Goal: Transaction & Acquisition: Register for event/course

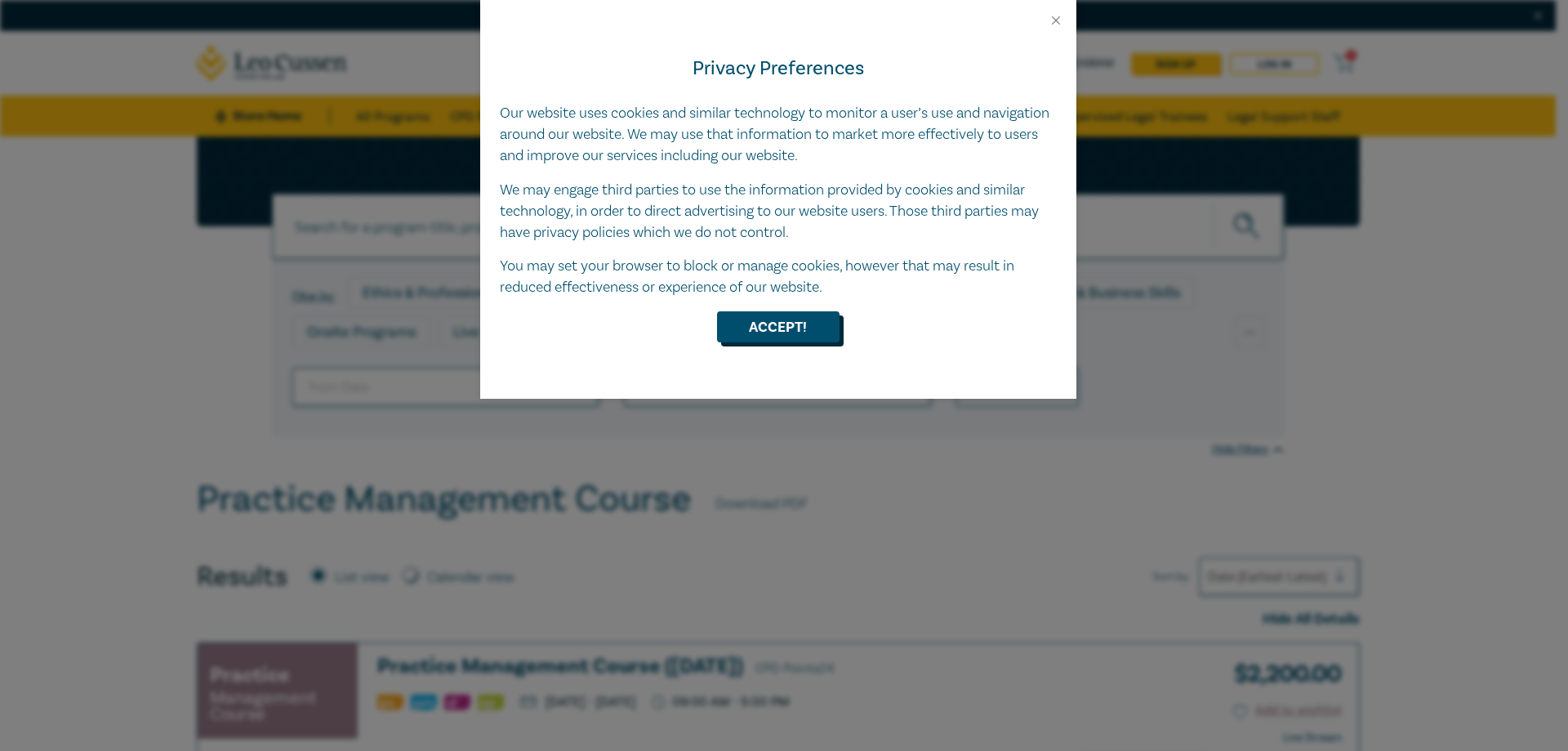
click at [776, 339] on button "Accept!" at bounding box center [778, 327] width 122 height 31
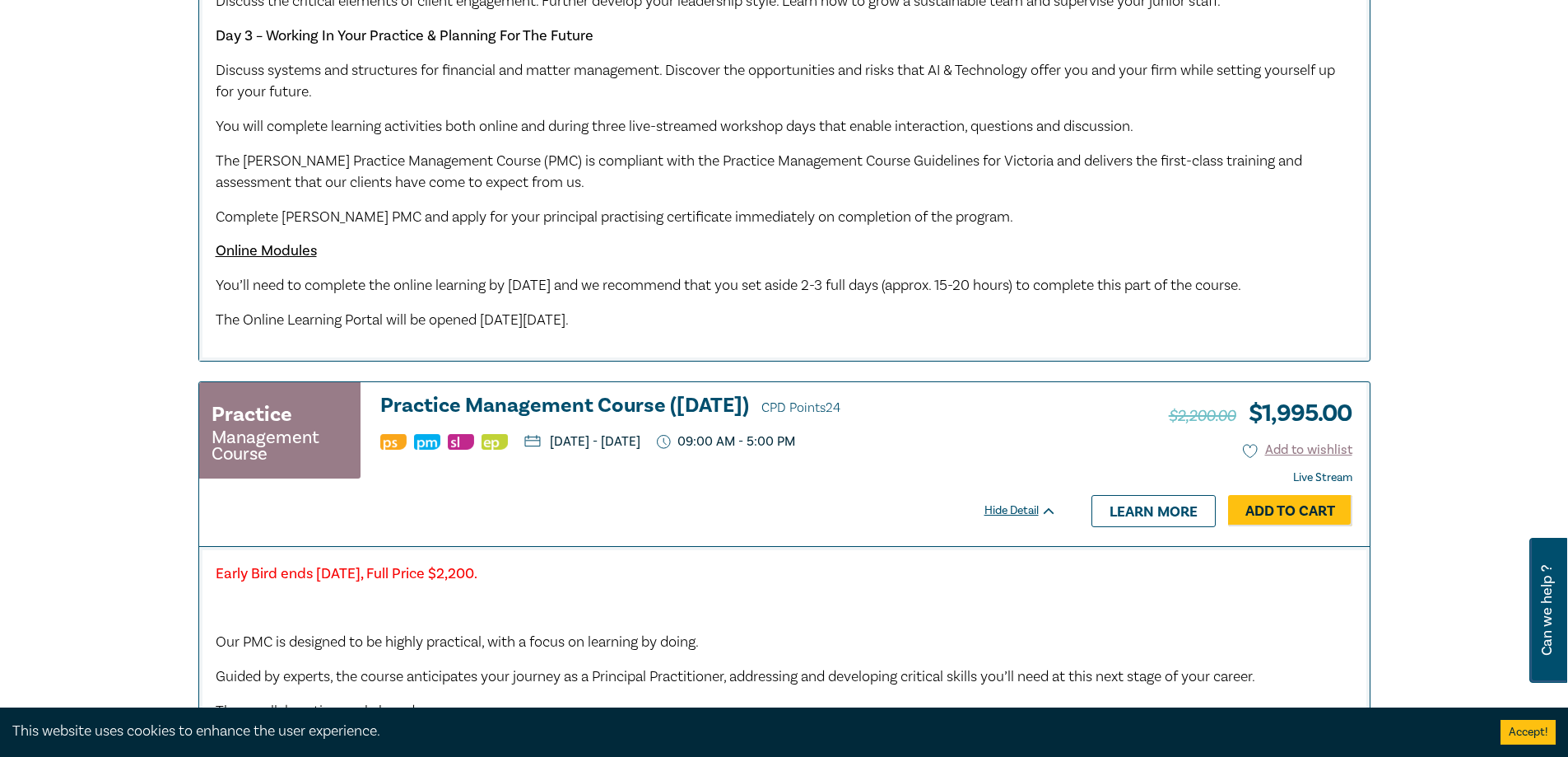
scroll to position [1061, 0]
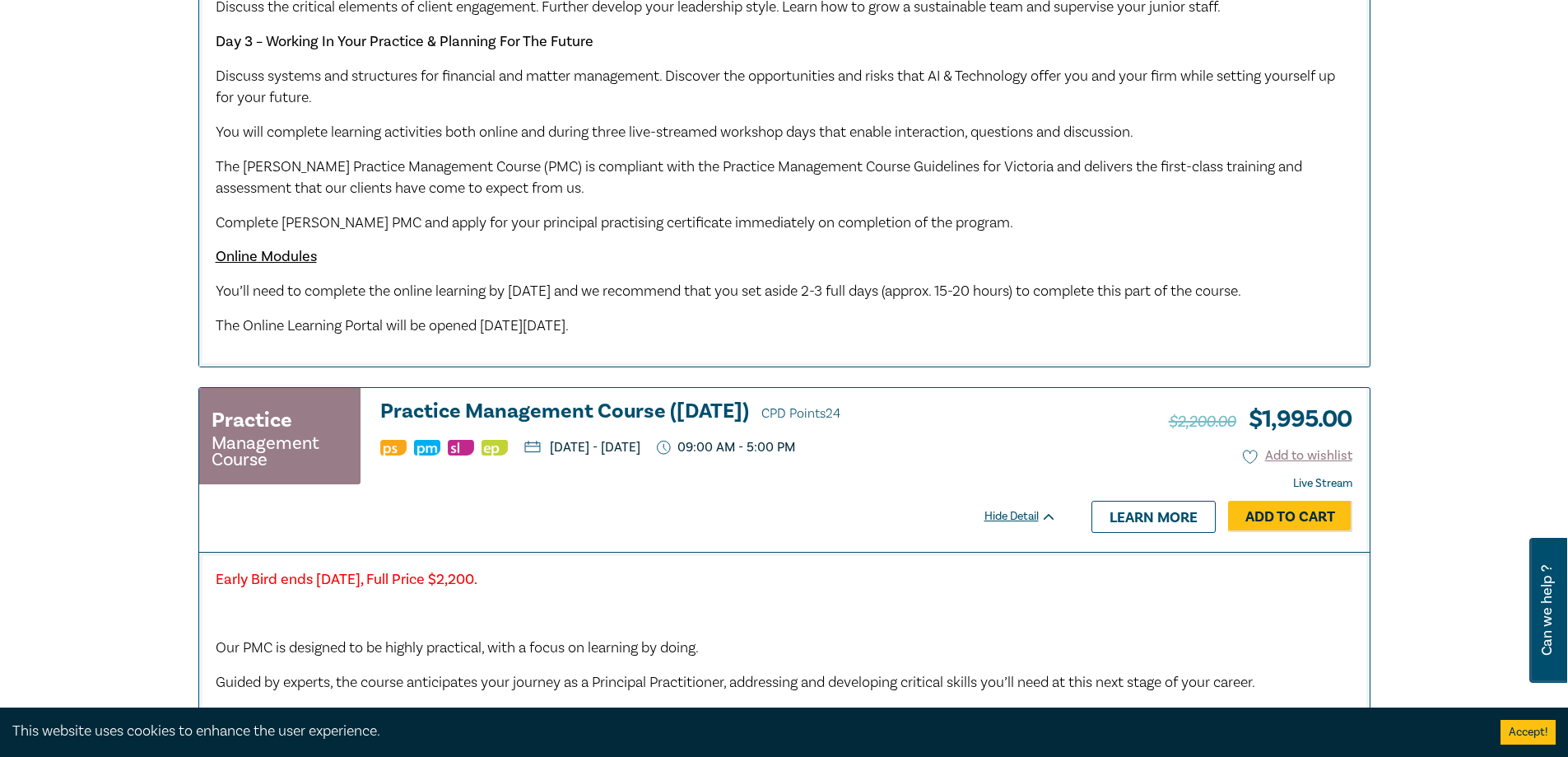
click at [1006, 454] on div "Practice Management Course Practice Management Course (December 2025) CPD Point…" at bounding box center [628, 443] width 857 height 87
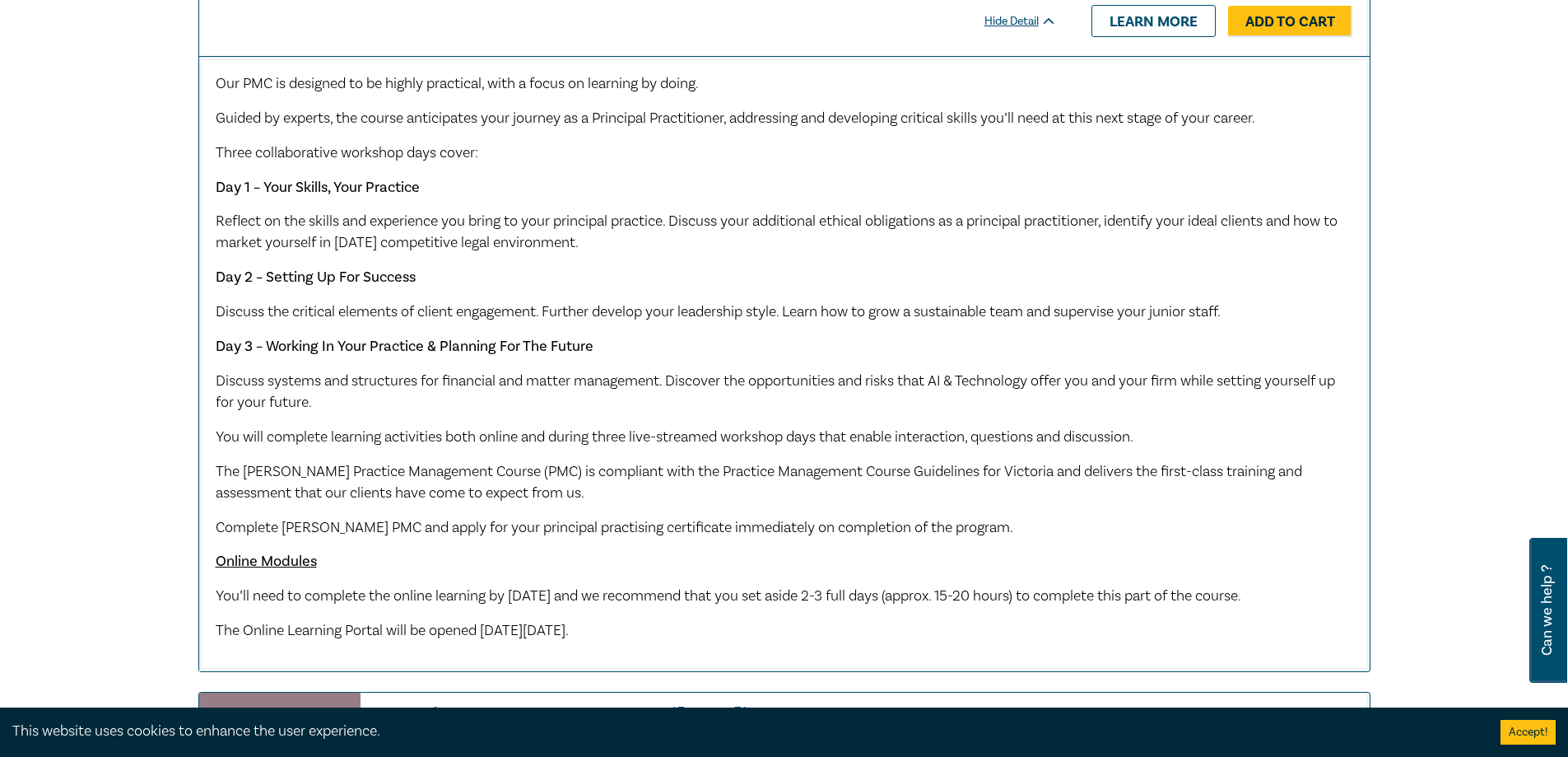
scroll to position [757, 0]
click at [1030, 522] on p "Complete Leo Cussen's PMC and apply for your principal practising certificate i…" at bounding box center [784, 527] width 1138 height 21
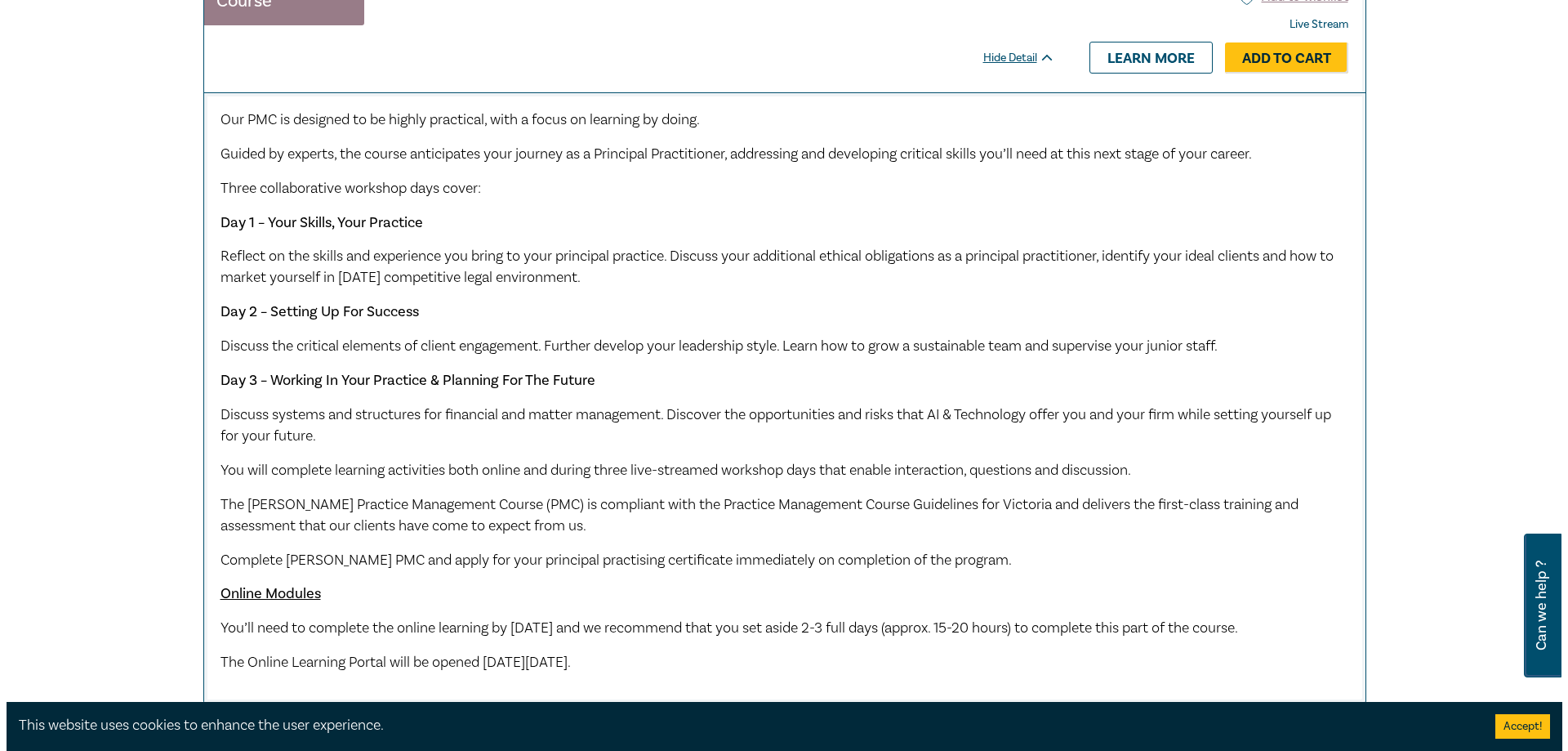
scroll to position [622, 0]
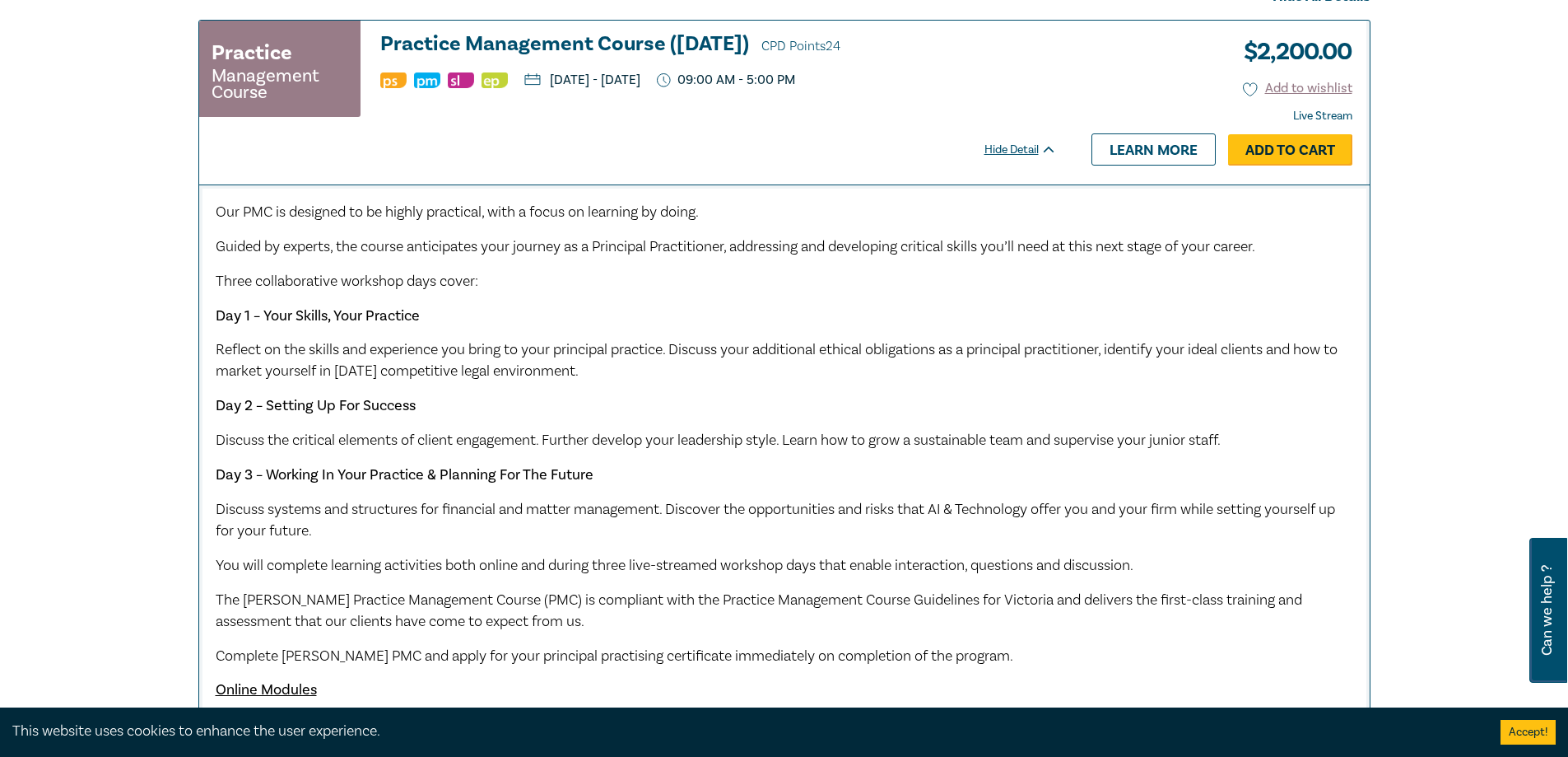
click at [1265, 145] on link "Add to Cart" at bounding box center [1290, 150] width 124 height 31
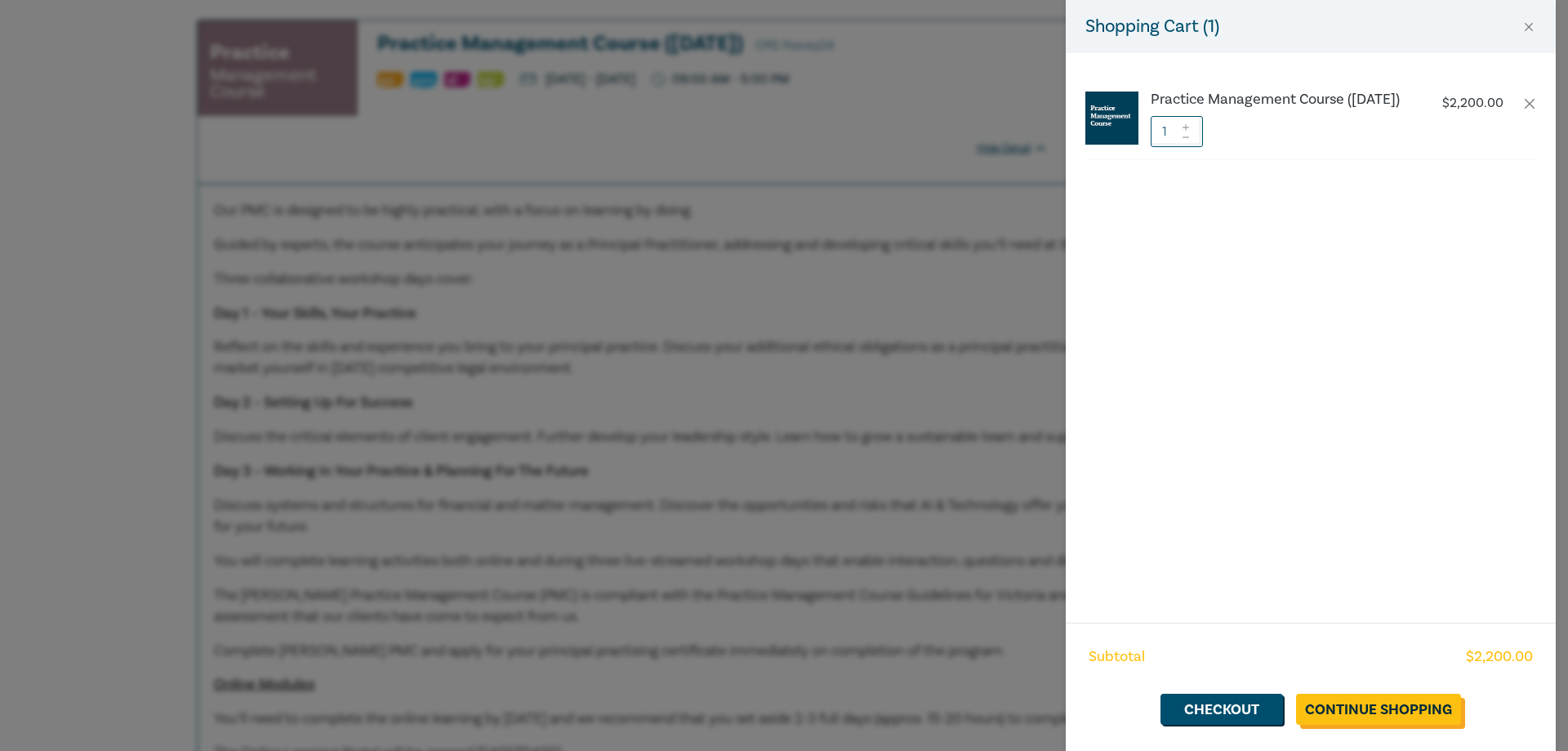
click at [1337, 716] on link "Continue Shopping" at bounding box center [1378, 709] width 165 height 31
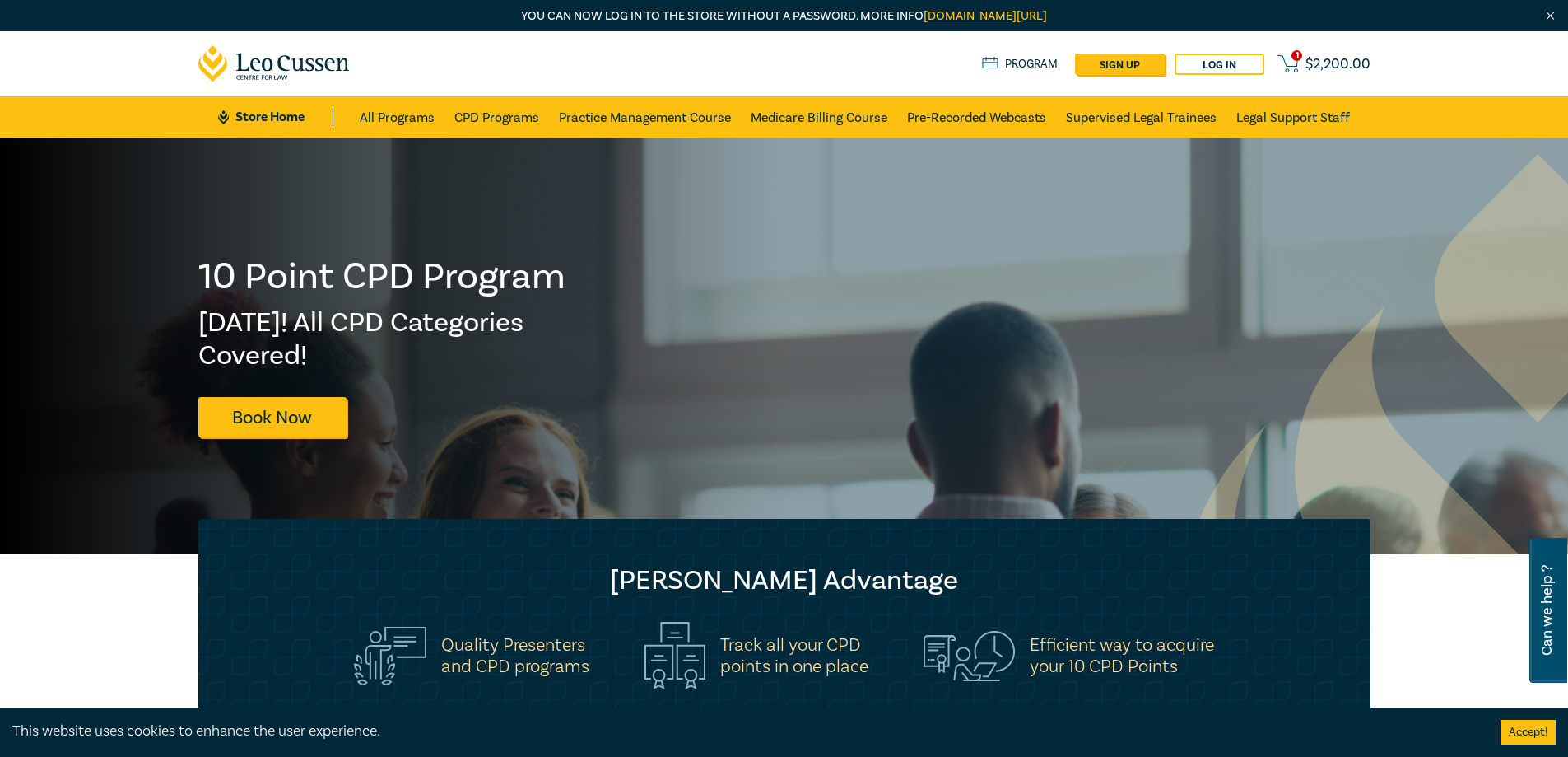
click at [1321, 50] on div "1 $ 2,200.00 Store Home About us Program sign up Log in 1 $ 2,200.00" at bounding box center [784, 63] width 1192 height 65
click at [1319, 62] on span "$ 2,200.00" at bounding box center [1337, 64] width 65 height 18
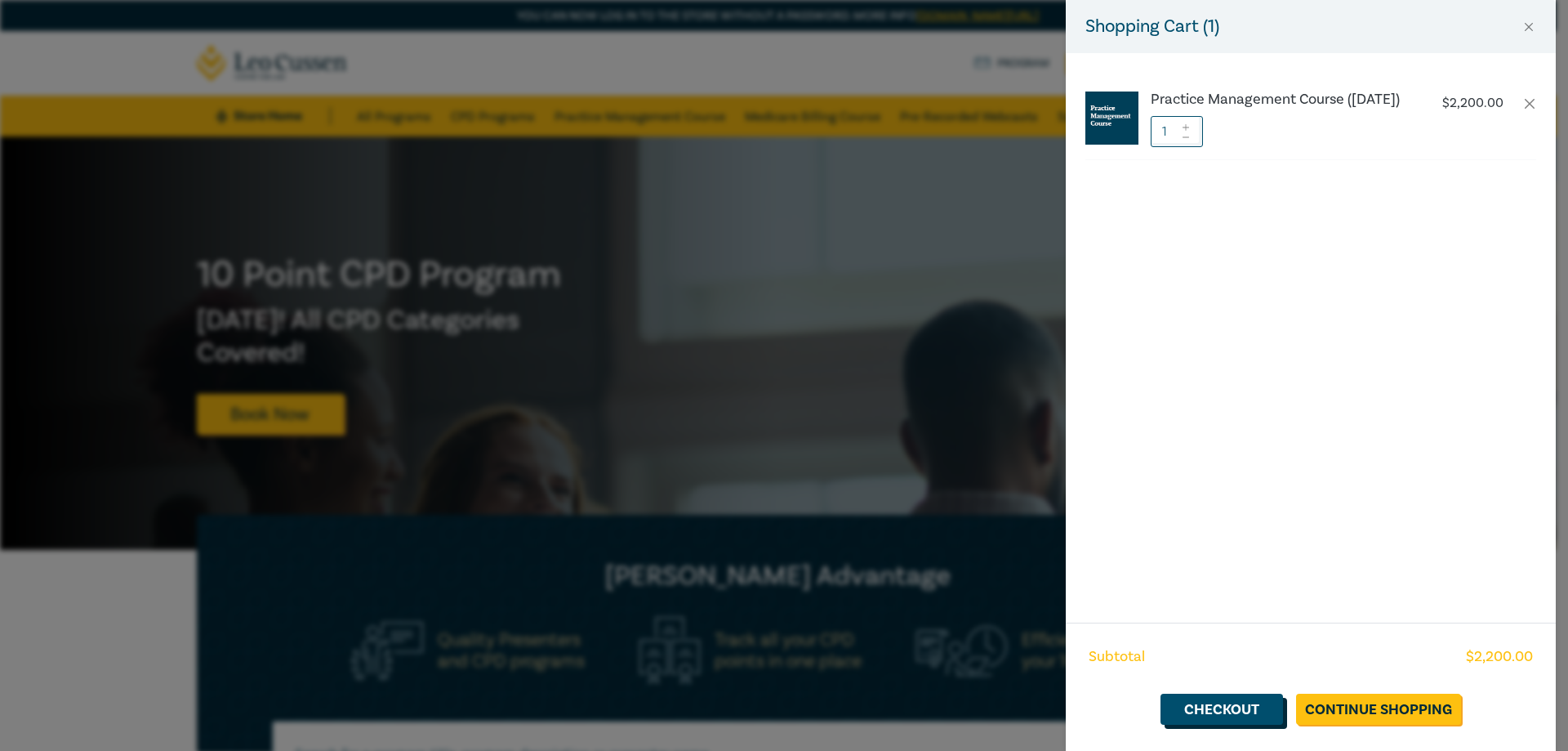
click at [1243, 712] on link "Checkout" at bounding box center [1222, 709] width 122 height 31
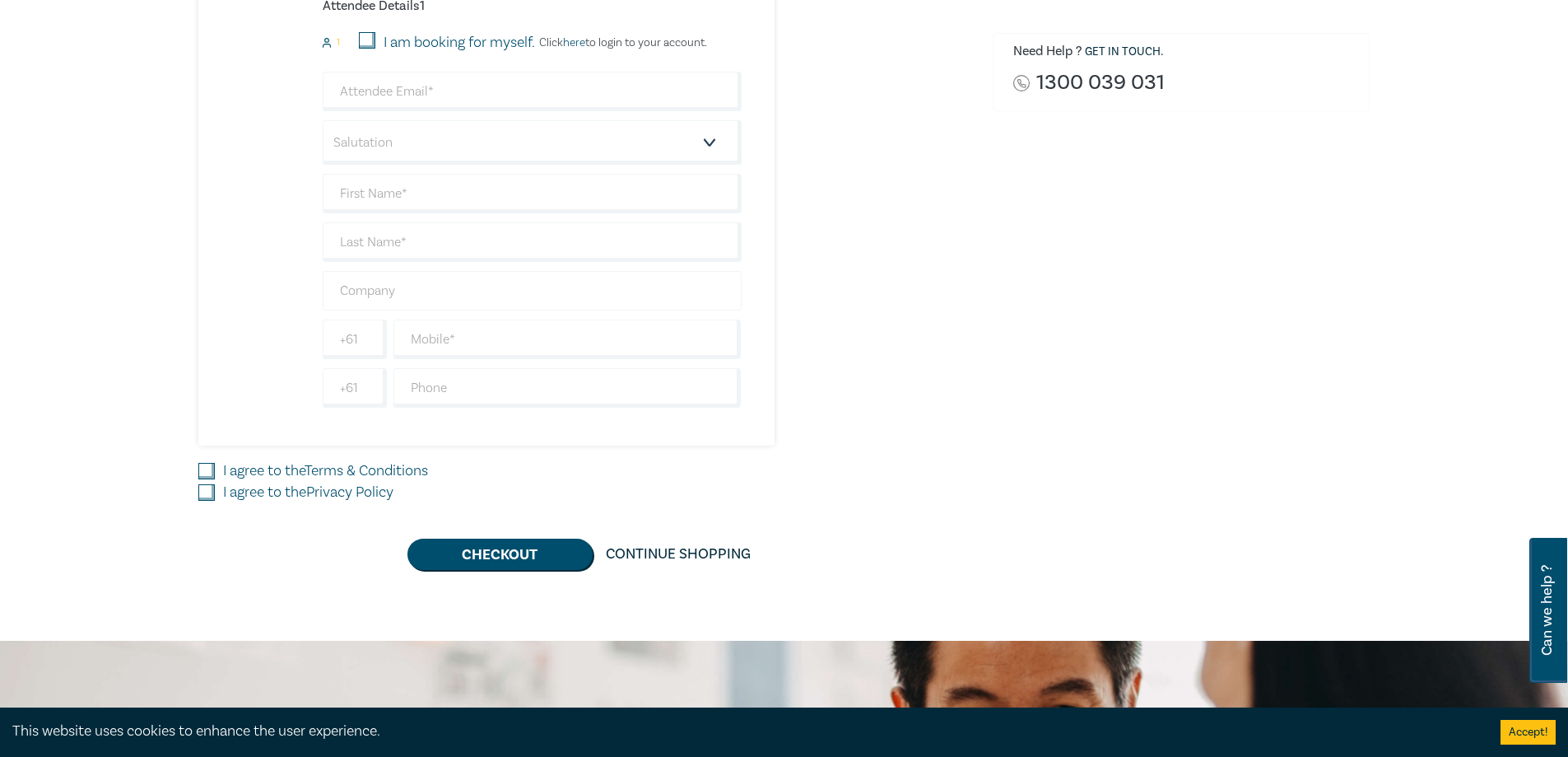
scroll to position [482, 0]
click at [371, 42] on input "I am booking for myself." at bounding box center [367, 39] width 16 height 16
checkbox input "true"
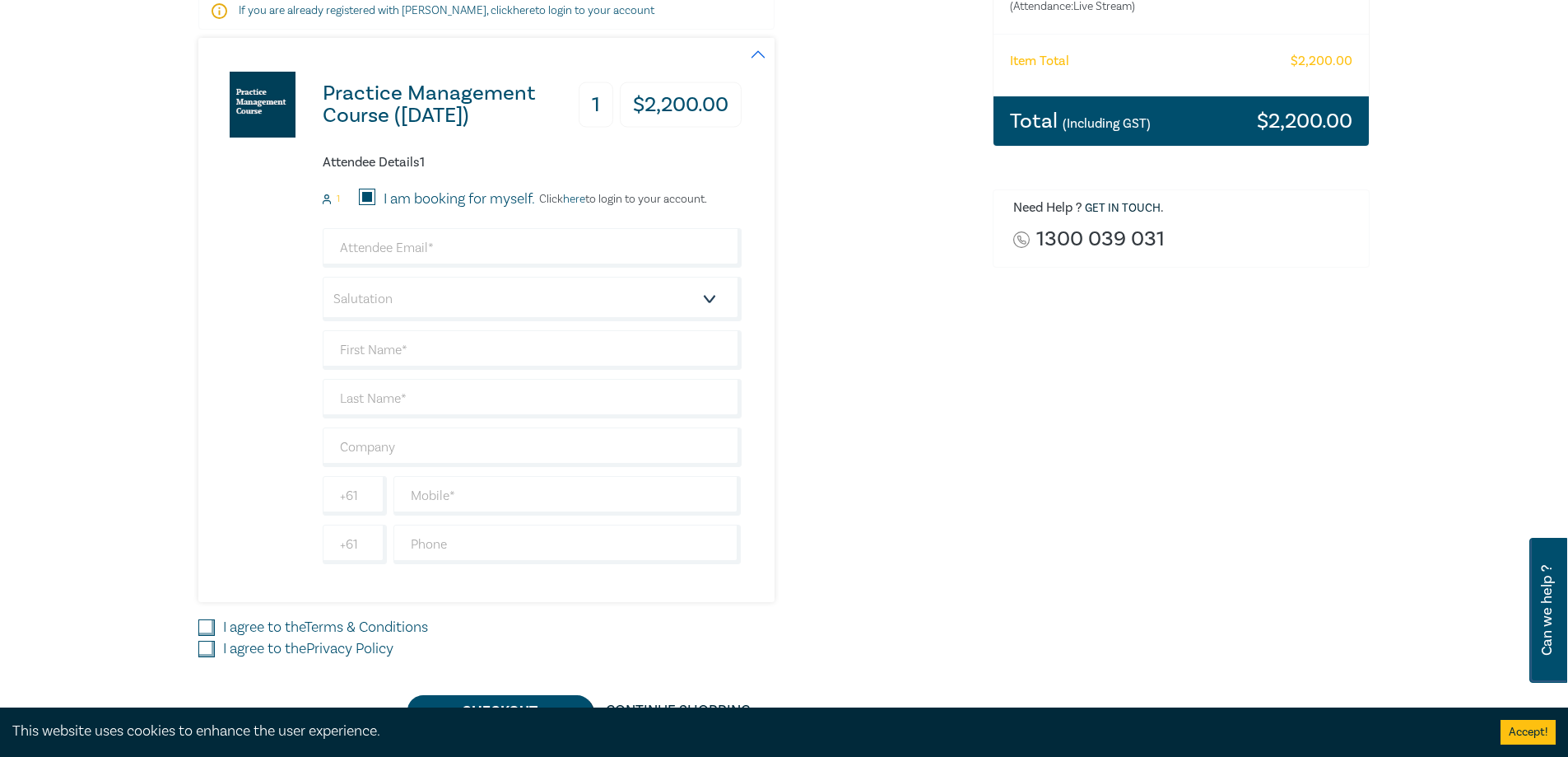
scroll to position [325, 0]
click at [398, 255] on input "email" at bounding box center [532, 247] width 418 height 39
type input "sofia.isabella.griffin@gmail.com"
type input "Sofia-Isabella"
type input "Griffin"
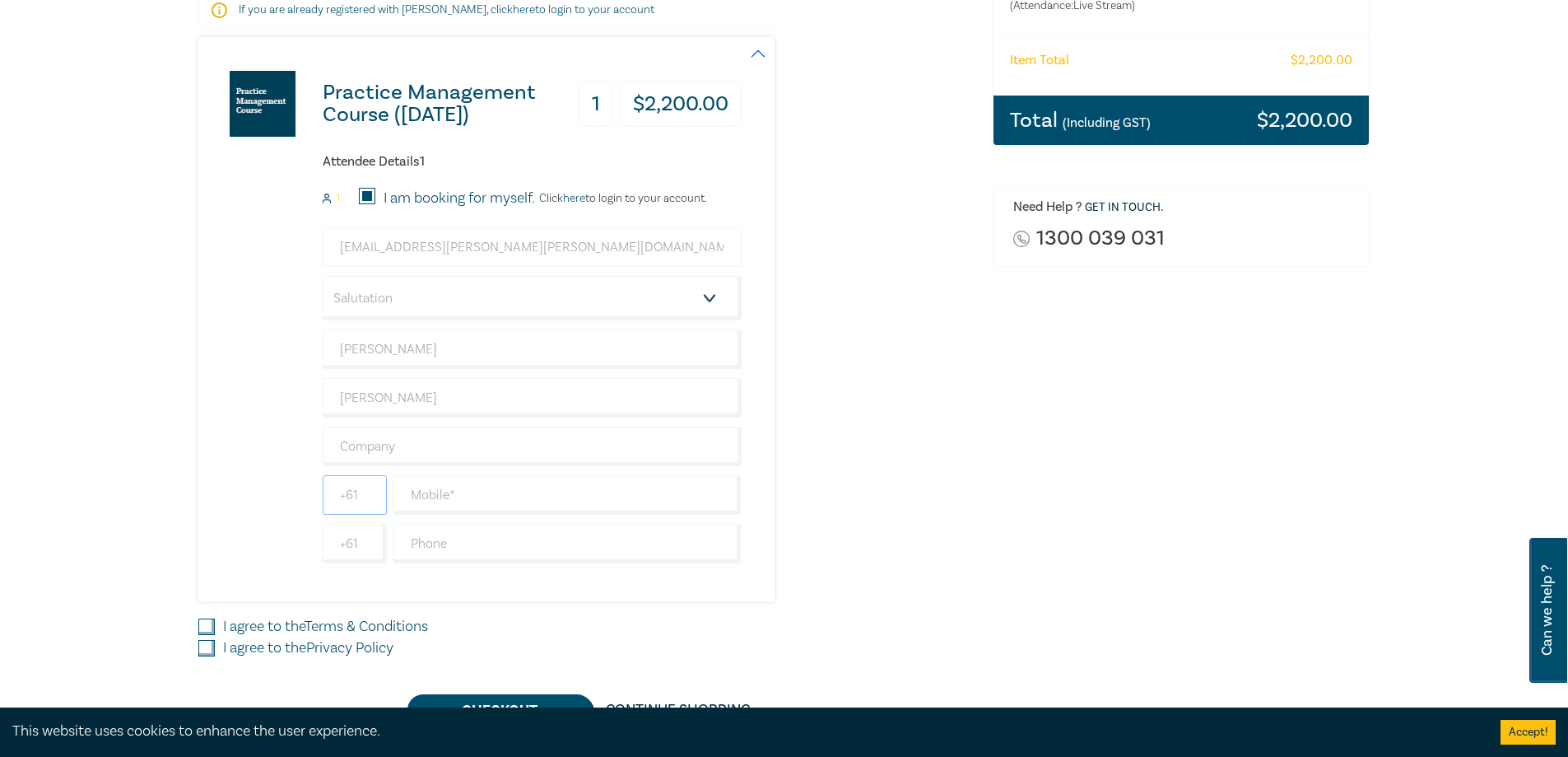
type input "0409194679"
type input "Australia"
click at [391, 350] on input "Sofia-Isabella" at bounding box center [532, 348] width 418 height 39
type input "Sofia"
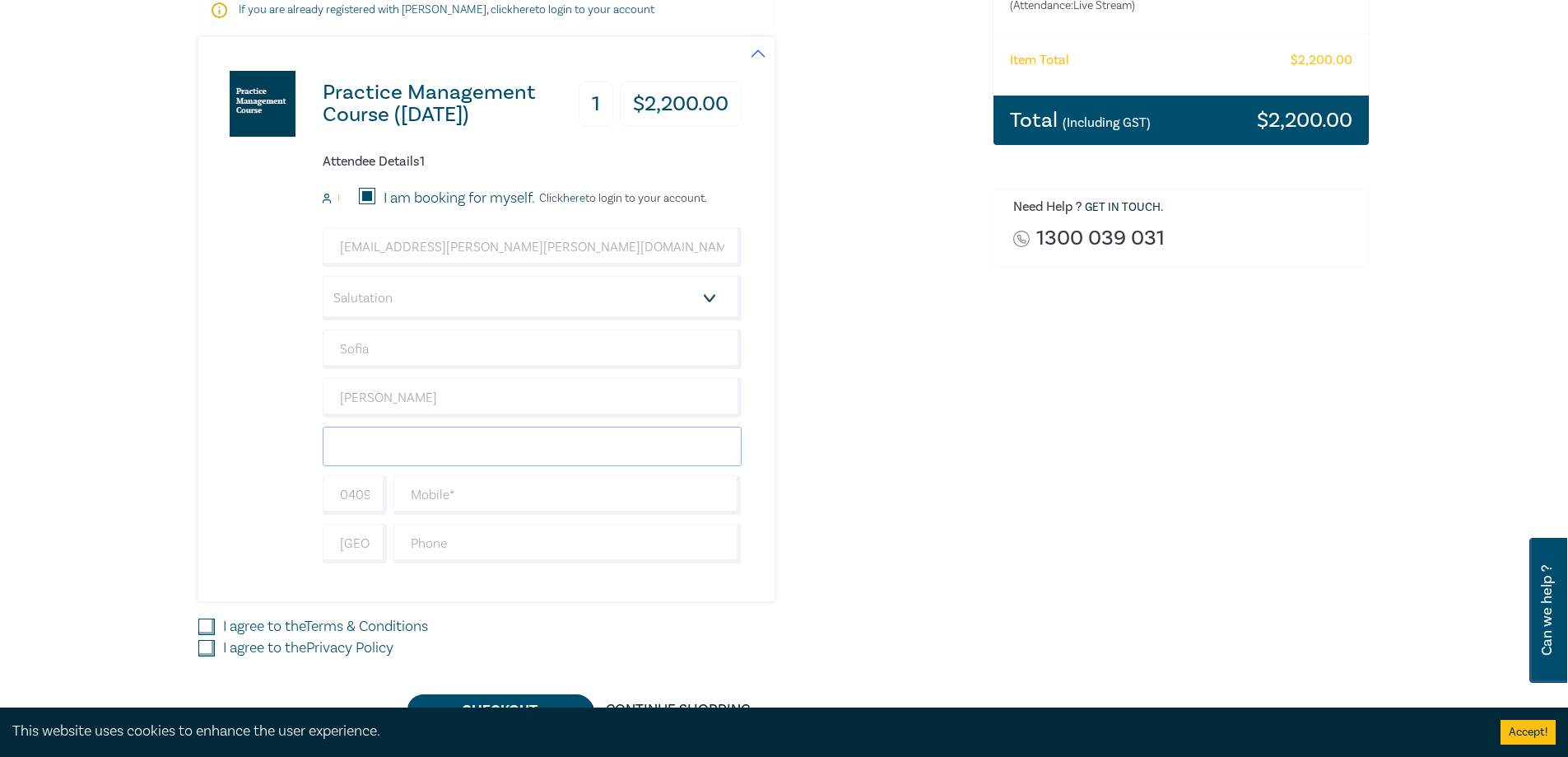
click at [346, 444] on input "text" at bounding box center [532, 445] width 418 height 39
click at [450, 473] on div "sofia.isabella.griffin@gmail.com Salutation Mr. Mrs. Ms. Miss Dr. Prof. Other S…" at bounding box center [532, 395] width 418 height 336
click at [344, 496] on input "0409194679" at bounding box center [355, 495] width 64 height 39
type input "61"
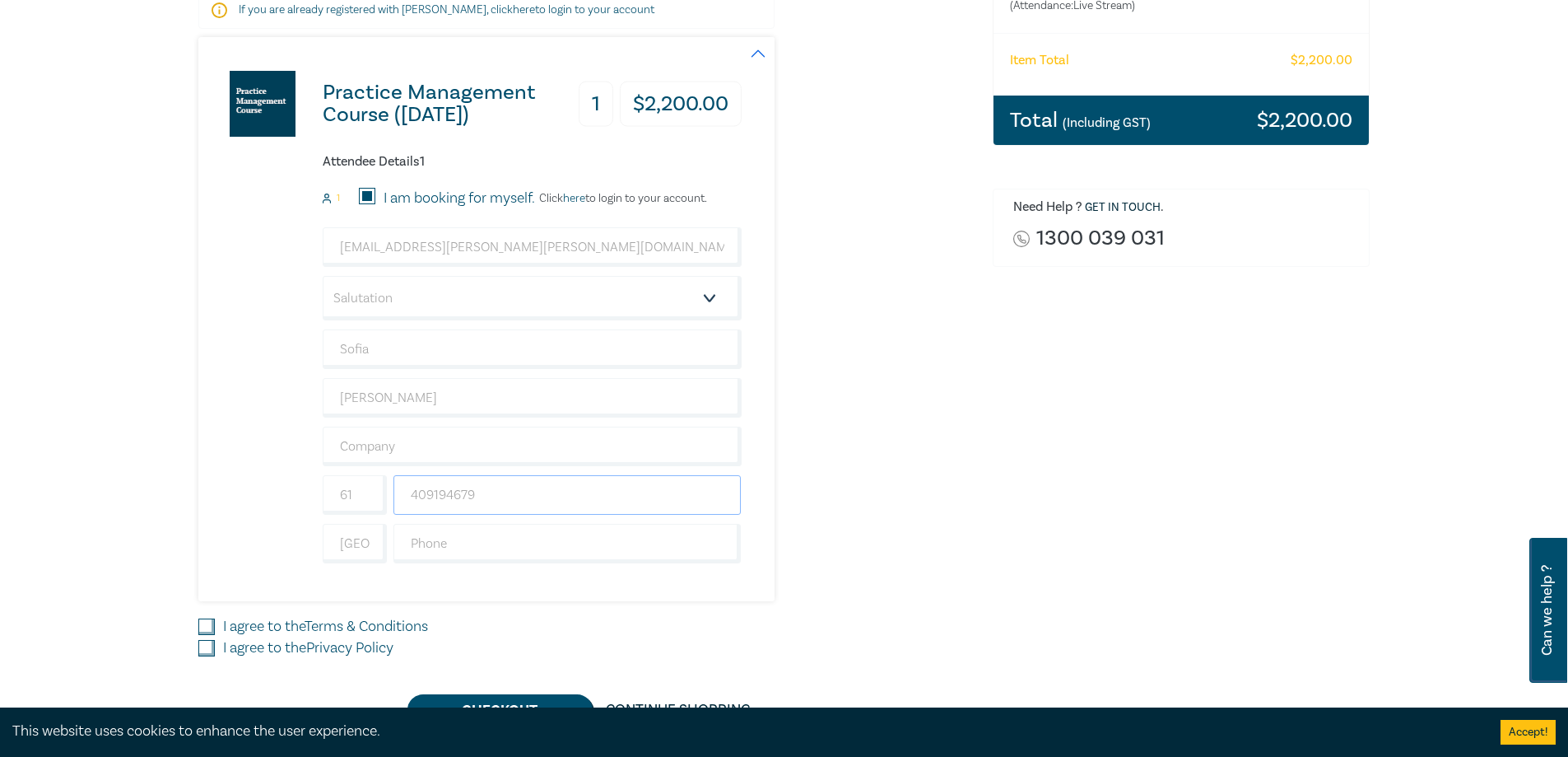
type input "409194679"
click at [439, 426] on div "sofia.isabella.griffin@gmail.com Salutation Mr. Mrs. Ms. Miss Dr. Prof. Other S…" at bounding box center [532, 395] width 418 height 336
click at [385, 445] on input "text" at bounding box center [532, 445] width 418 height 39
click at [366, 450] on input "text" at bounding box center [532, 445] width 418 height 39
type input "Allied Universal"
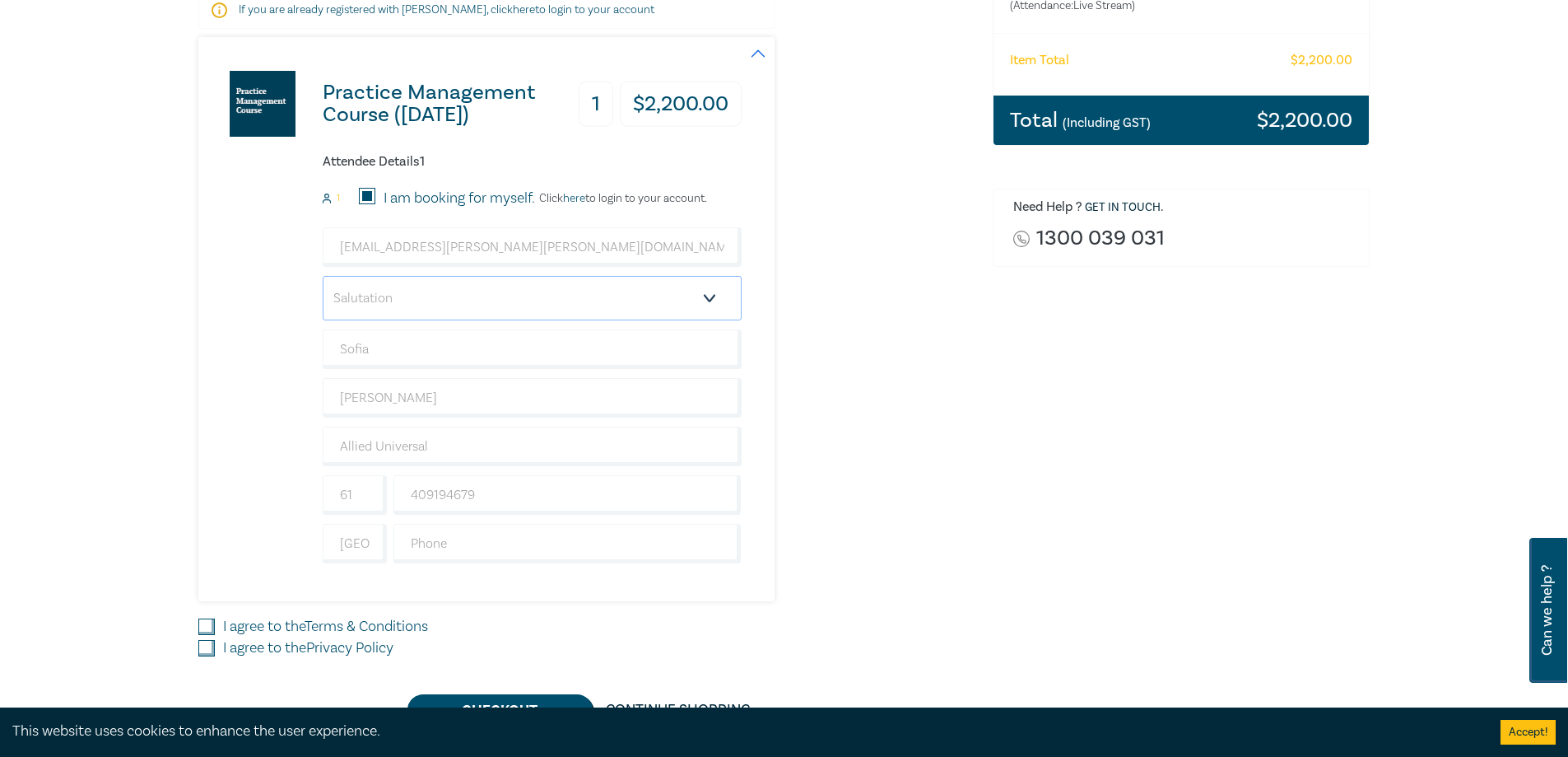
click at [461, 294] on select "Salutation Mr. Mrs. Ms. Miss Dr. Prof. Other" at bounding box center [532, 298] width 418 height 45
select select "Ms."
click at [323, 276] on select "Salutation Mr. Mrs. Ms. Miss Dr. Prof. Other" at bounding box center [532, 298] width 418 height 45
click at [224, 390] on div "Practice Management Course (October 2025) 1 $ 2,200.00 Attendee Details 1 1 I a…" at bounding box center [470, 319] width 543 height 564
click at [353, 404] on input "Griffin" at bounding box center [532, 397] width 418 height 39
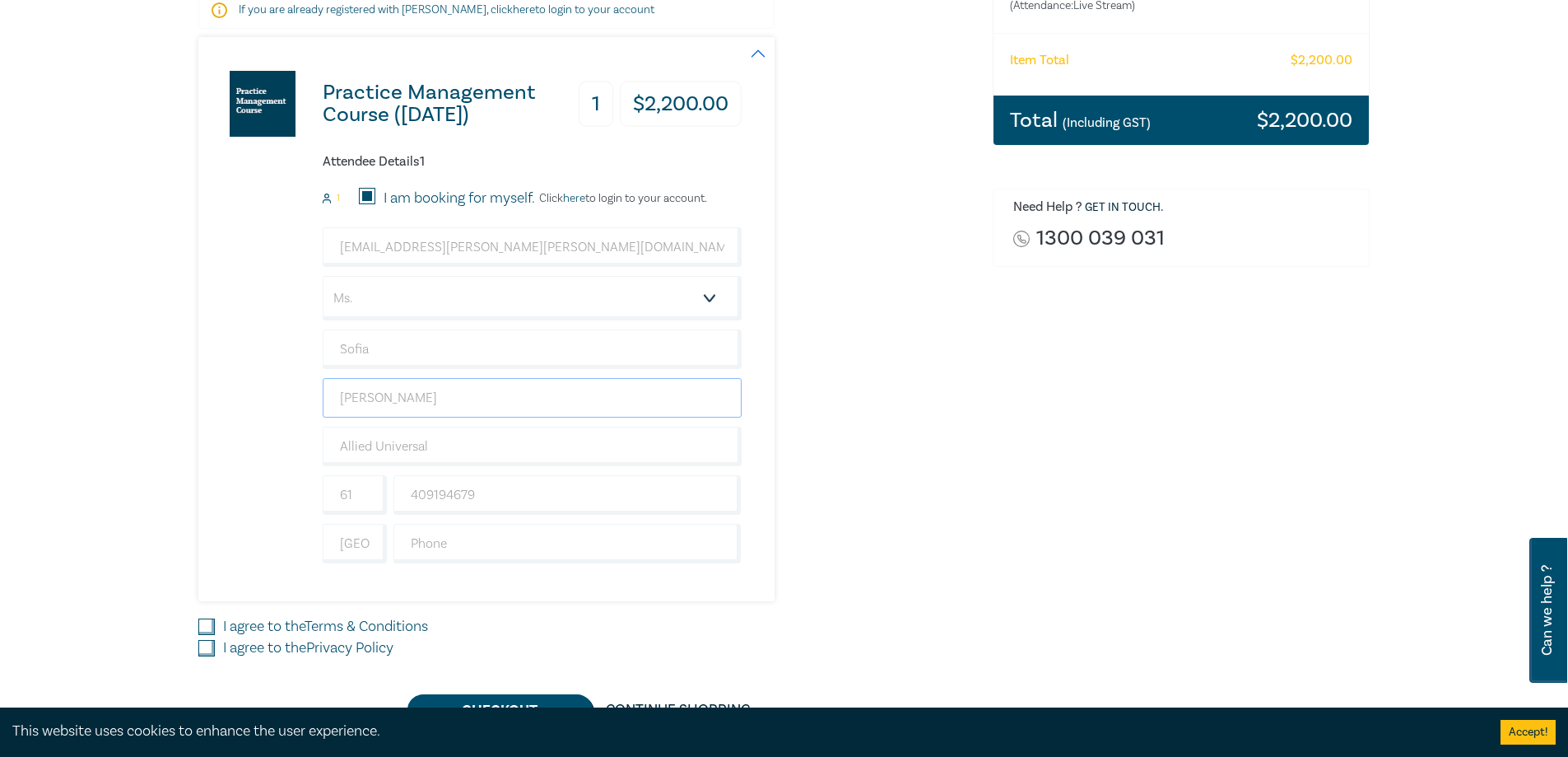
click at [353, 404] on input "Griffin" at bounding box center [532, 397] width 418 height 39
click at [426, 334] on input "Sofia" at bounding box center [532, 348] width 418 height 39
type input "Sofia-Isabella"
type input "Hopper"
click at [234, 371] on div "Practice Management Course (October 2025) 1 $ 2,200.00 Attendee Details 1 1 I a…" at bounding box center [470, 319] width 543 height 564
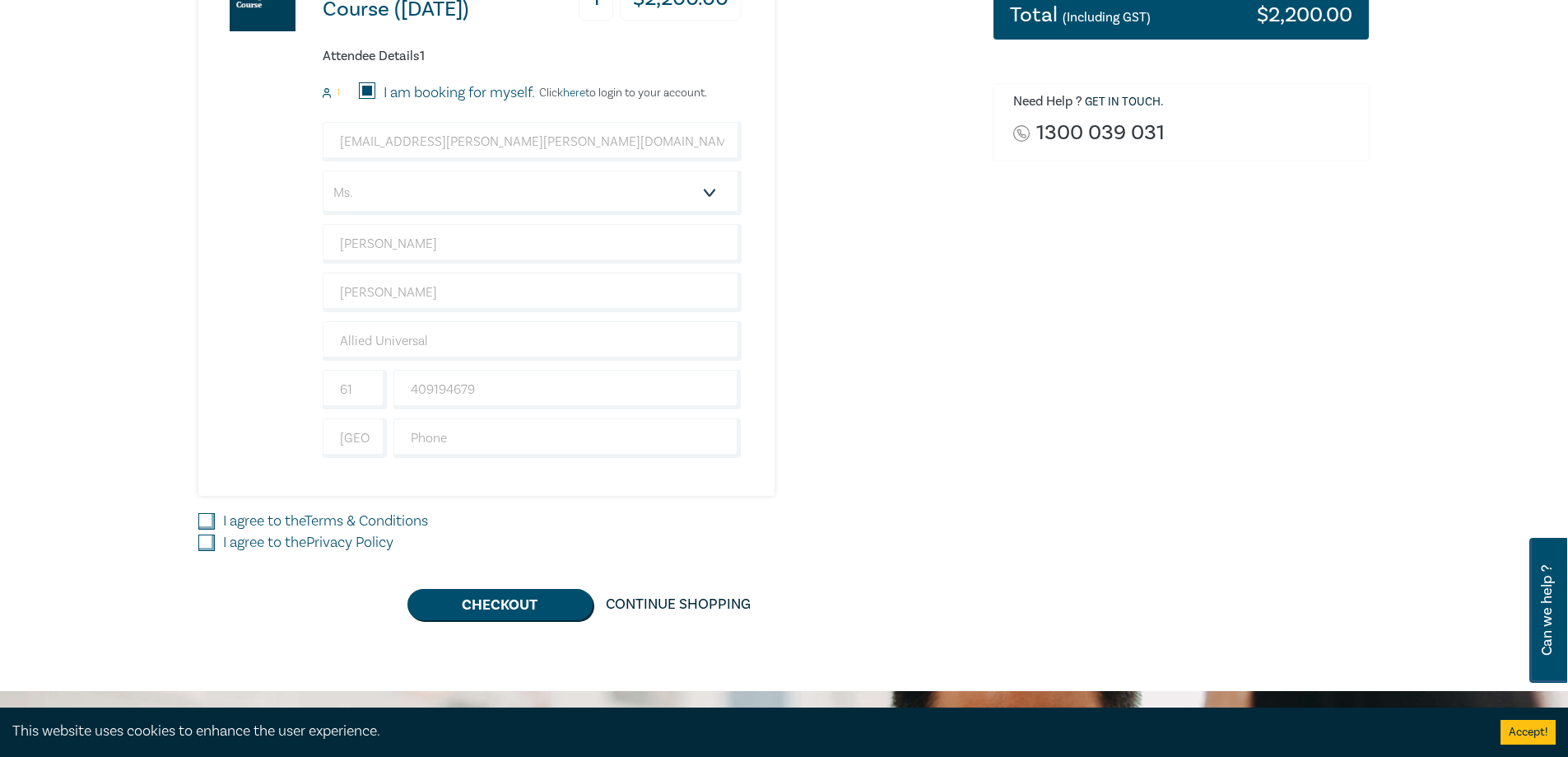
scroll to position [432, 0]
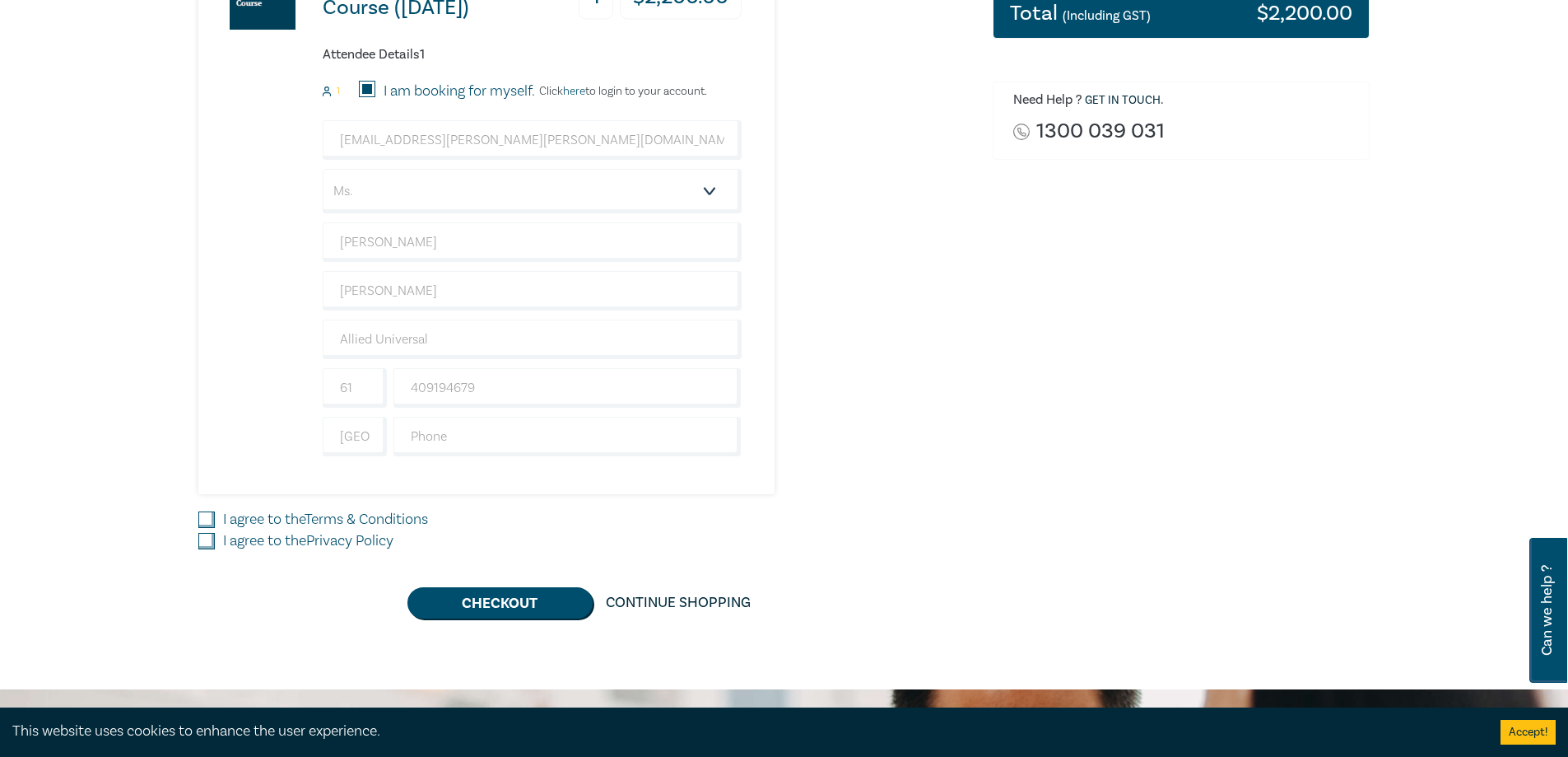
click at [208, 522] on input "I agree to the Terms & Conditions" at bounding box center [207, 519] width 16 height 16
checkbox input "true"
click at [207, 540] on input "I agree to the Privacy Policy" at bounding box center [207, 541] width 16 height 16
checkbox input "true"
click at [461, 605] on button "Checkout" at bounding box center [500, 602] width 185 height 31
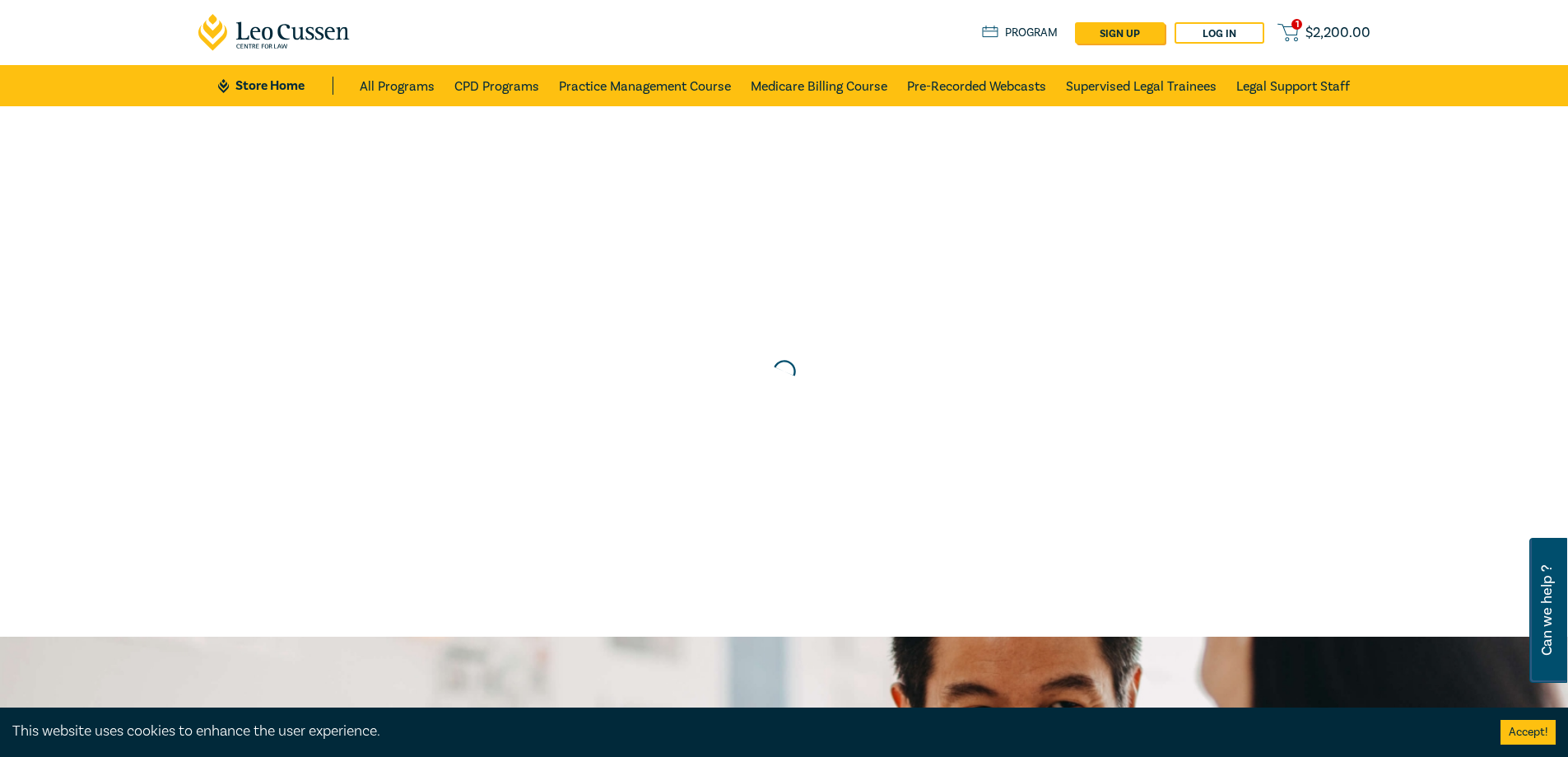
scroll to position [0, 0]
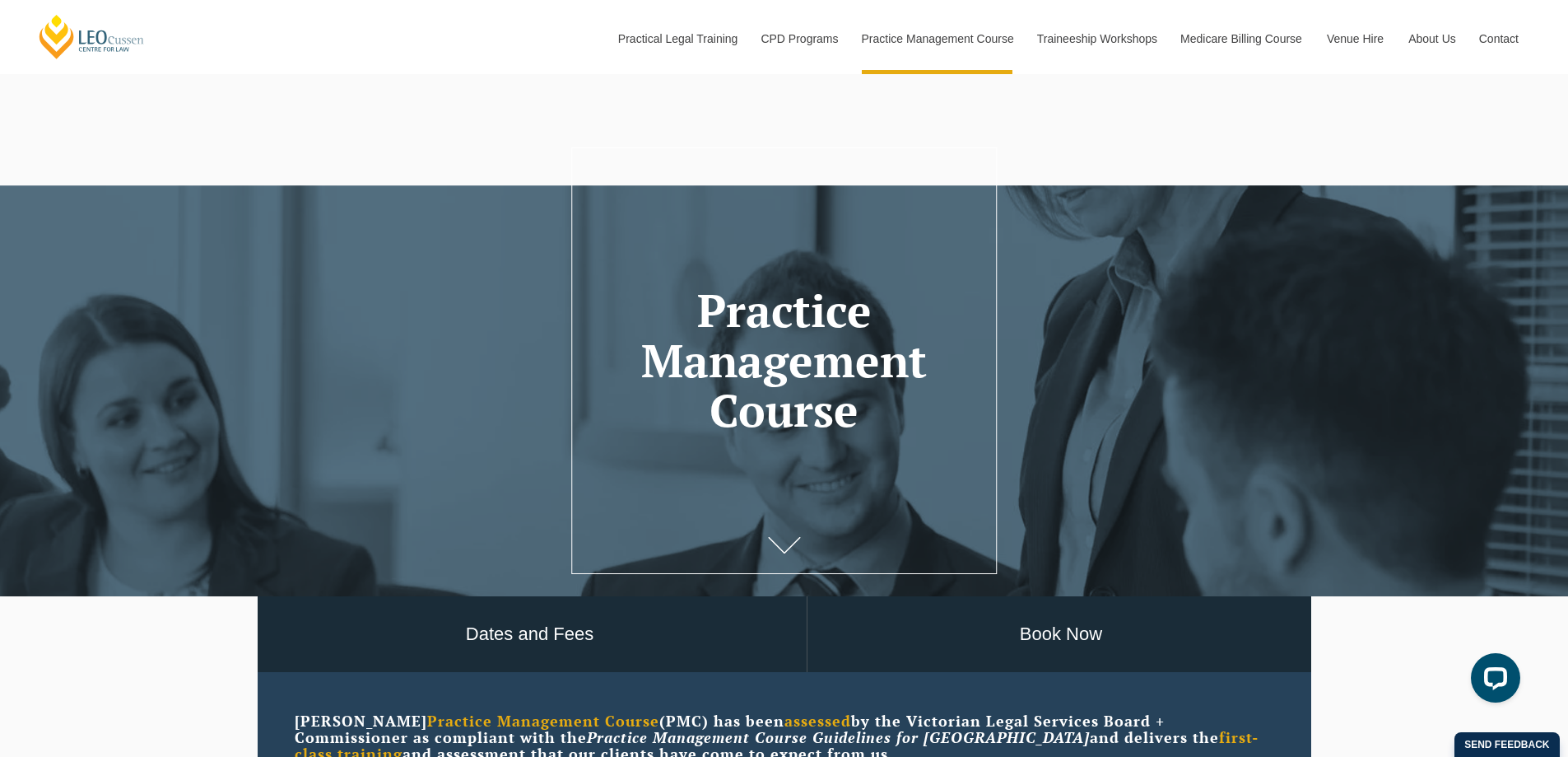
scroll to position [297, 0]
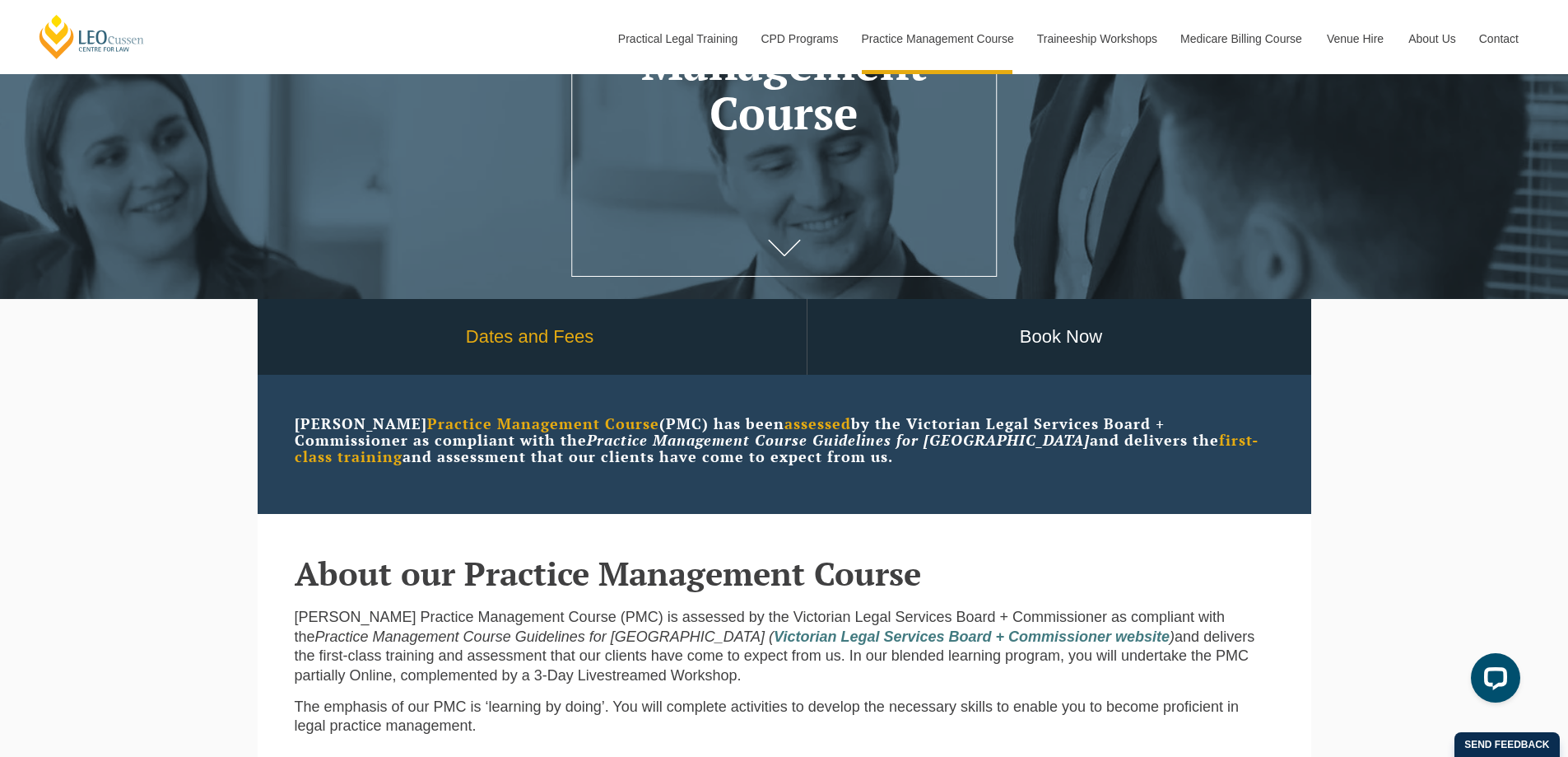
click at [486, 328] on link "Dates and Fees" at bounding box center [529, 337] width 553 height 77
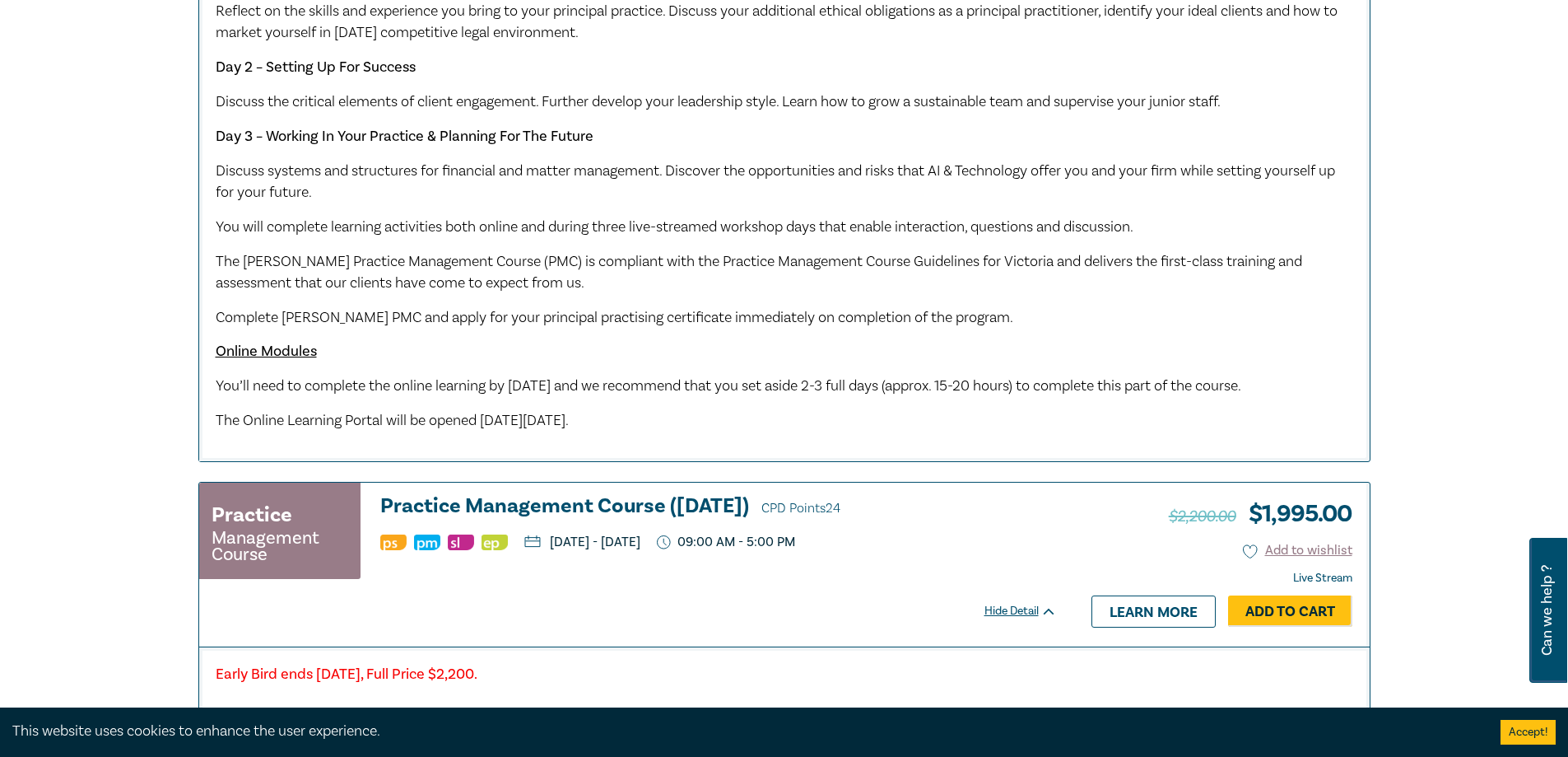
scroll to position [966, 0]
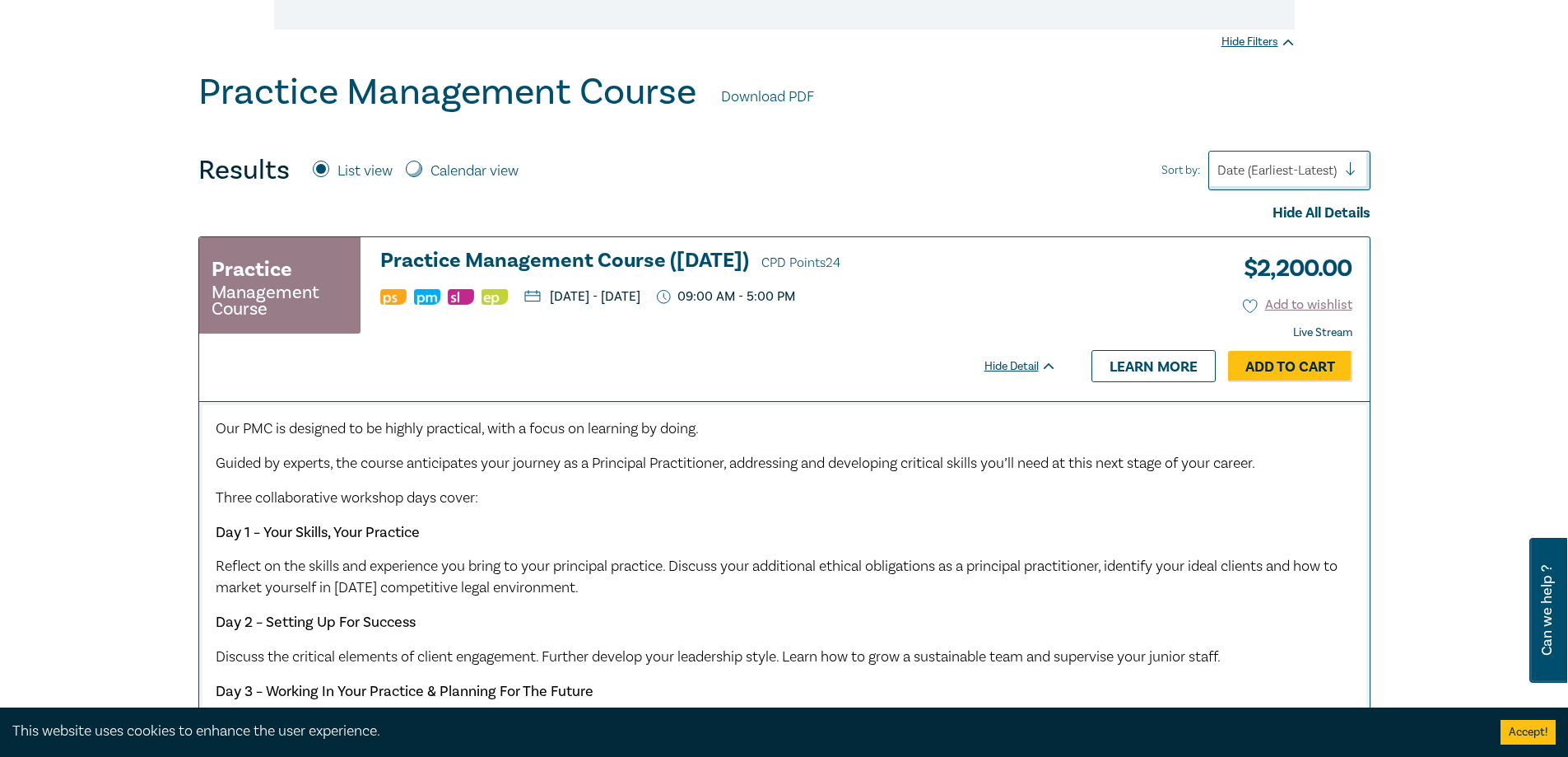
scroll to position [411, 0]
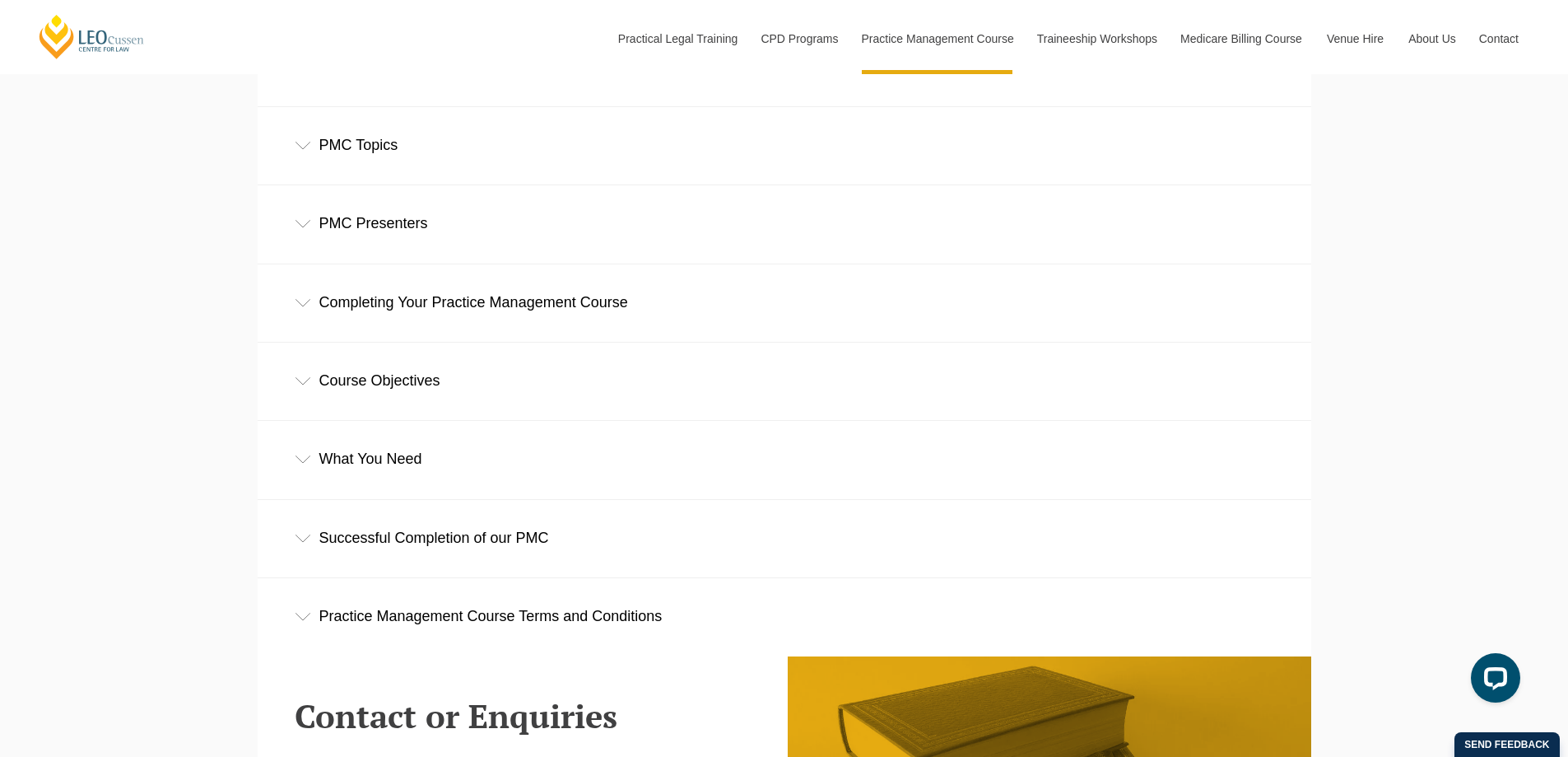
scroll to position [2396, 0]
click at [392, 455] on div "What You Need" at bounding box center [784, 458] width 1054 height 77
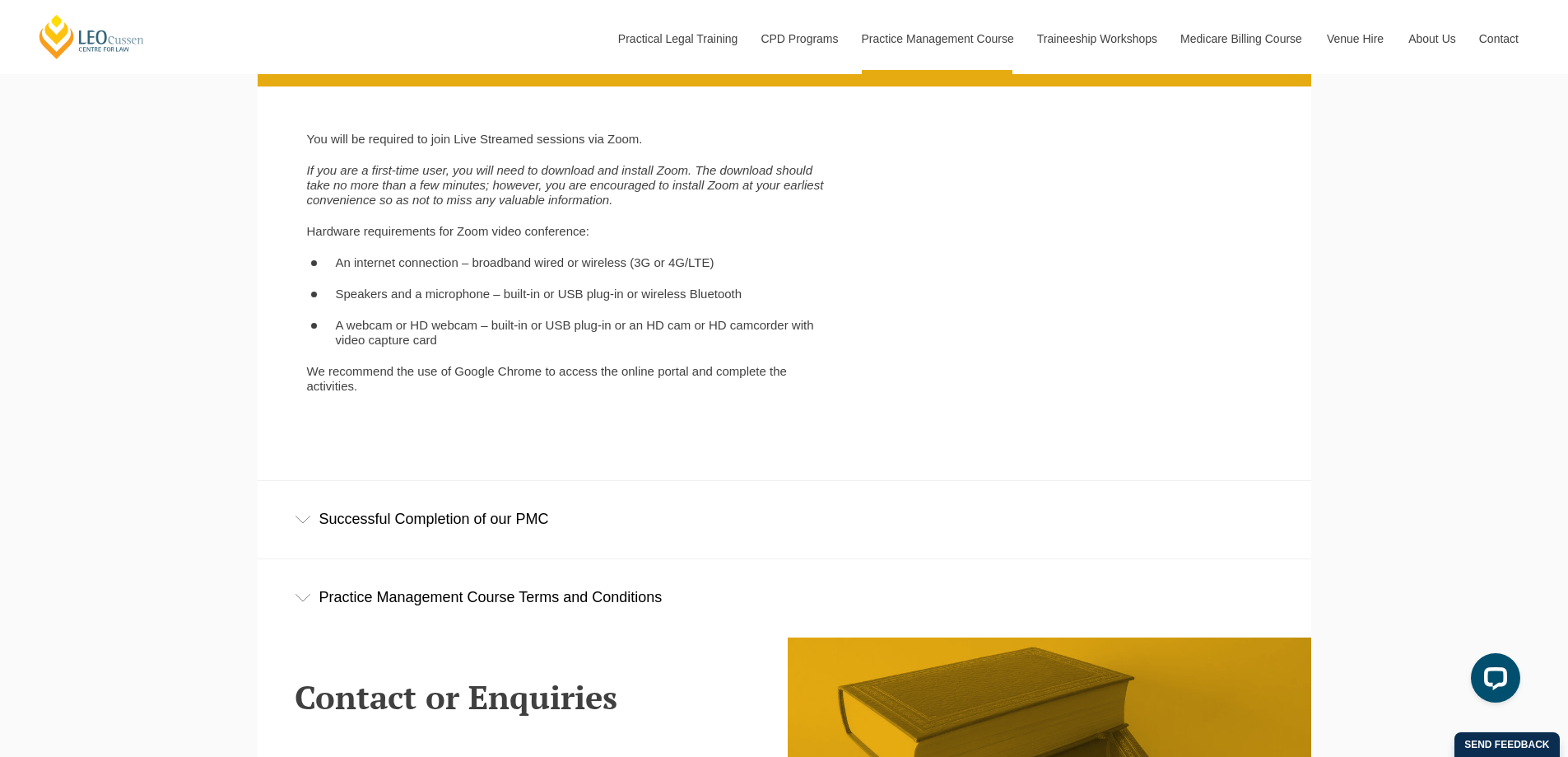
scroll to position [2809, 0]
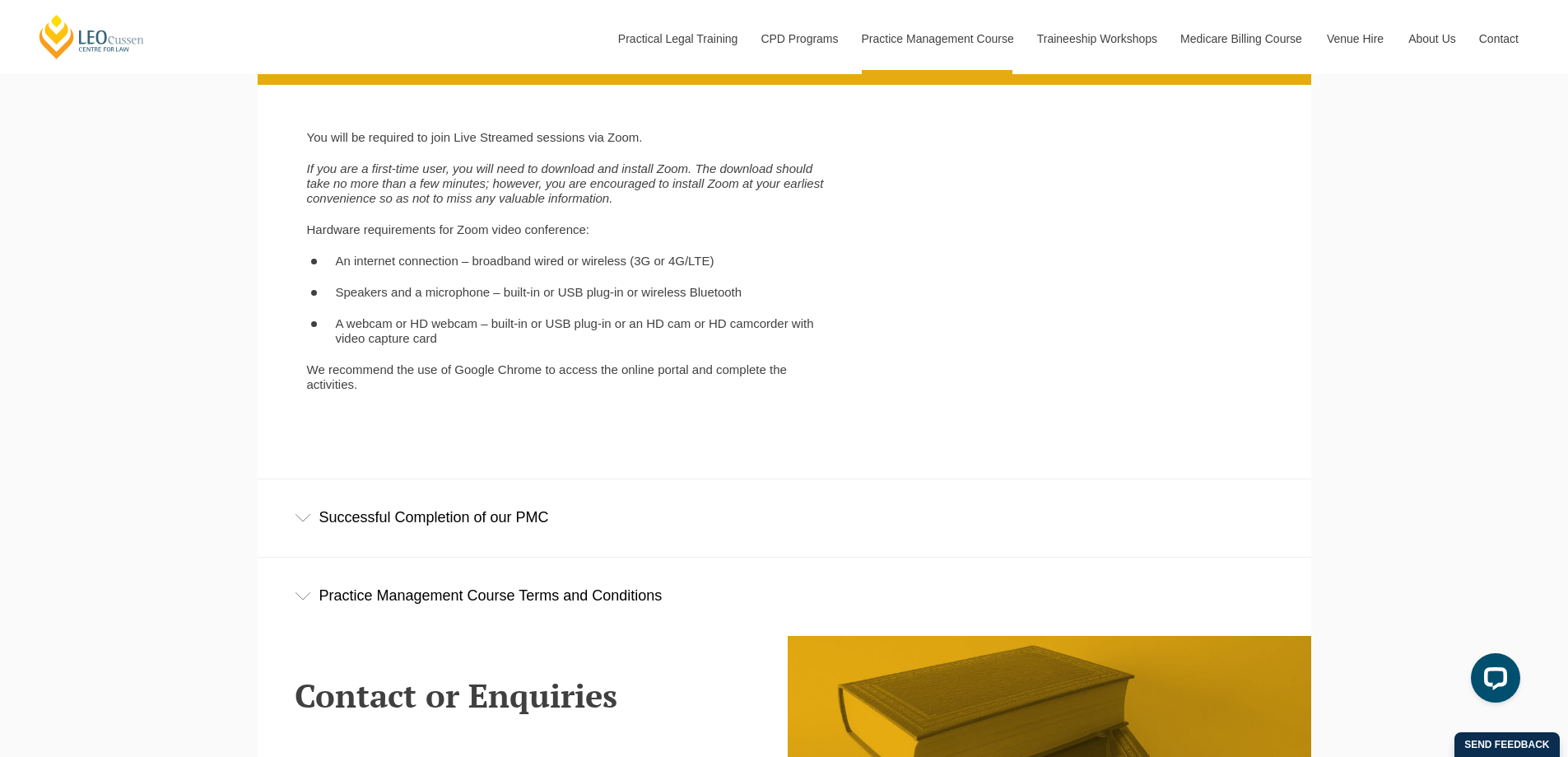
click at [476, 525] on div "Successful Completion of our PMC" at bounding box center [784, 517] width 1054 height 77
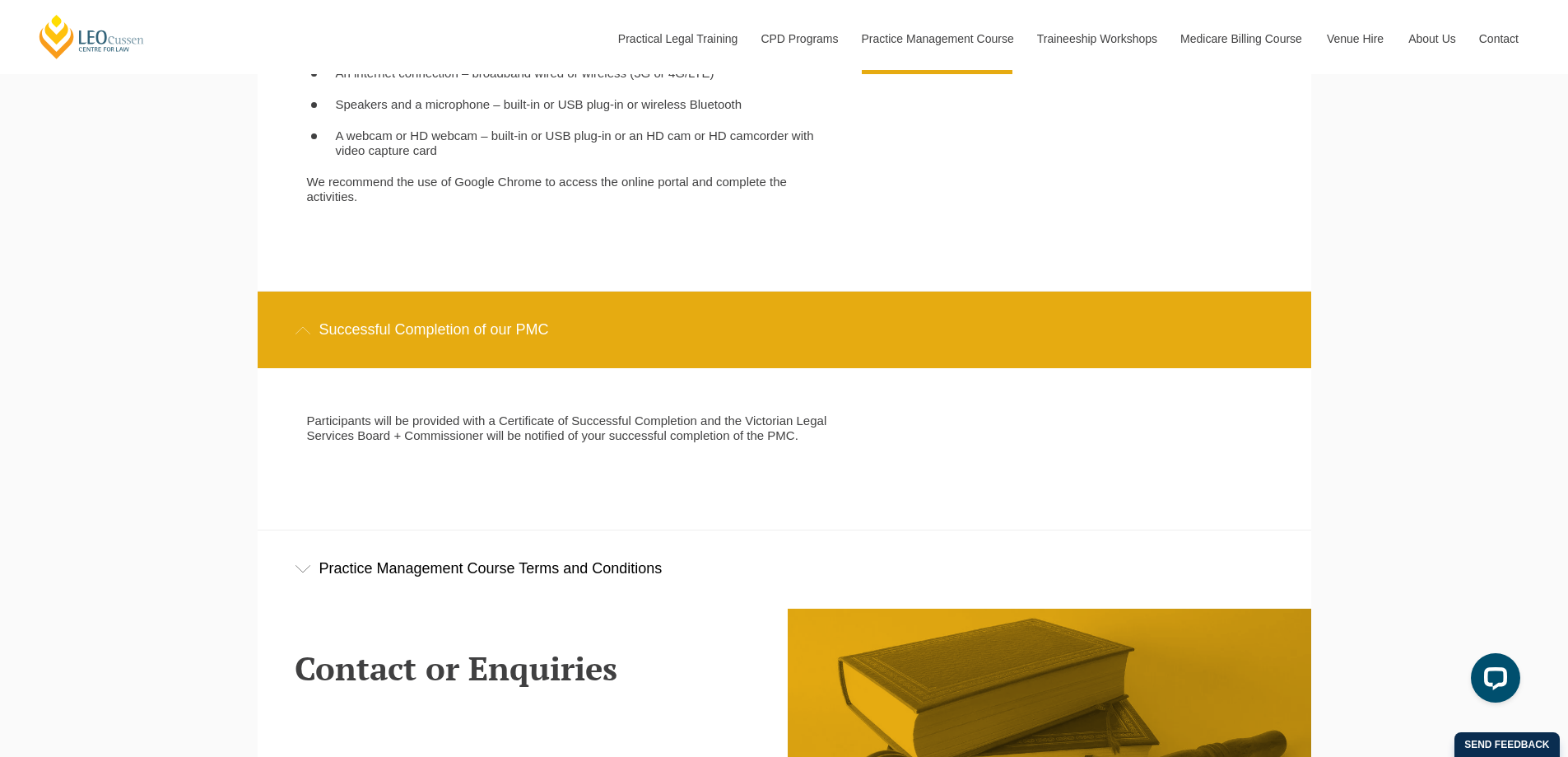
scroll to position [2999, 0]
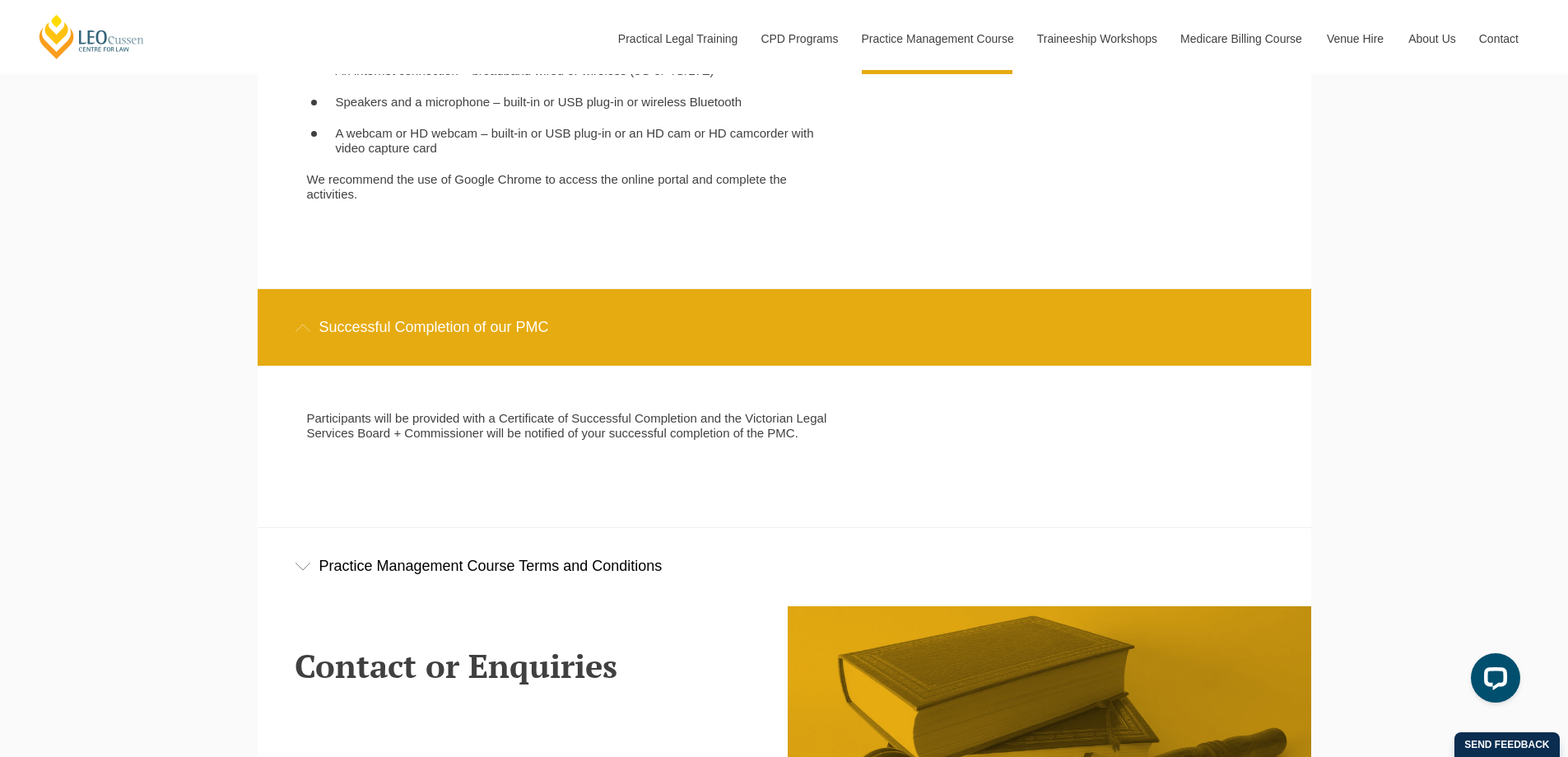
click at [473, 563] on div "Practice Management Course Terms and Conditions" at bounding box center [784, 566] width 1054 height 77
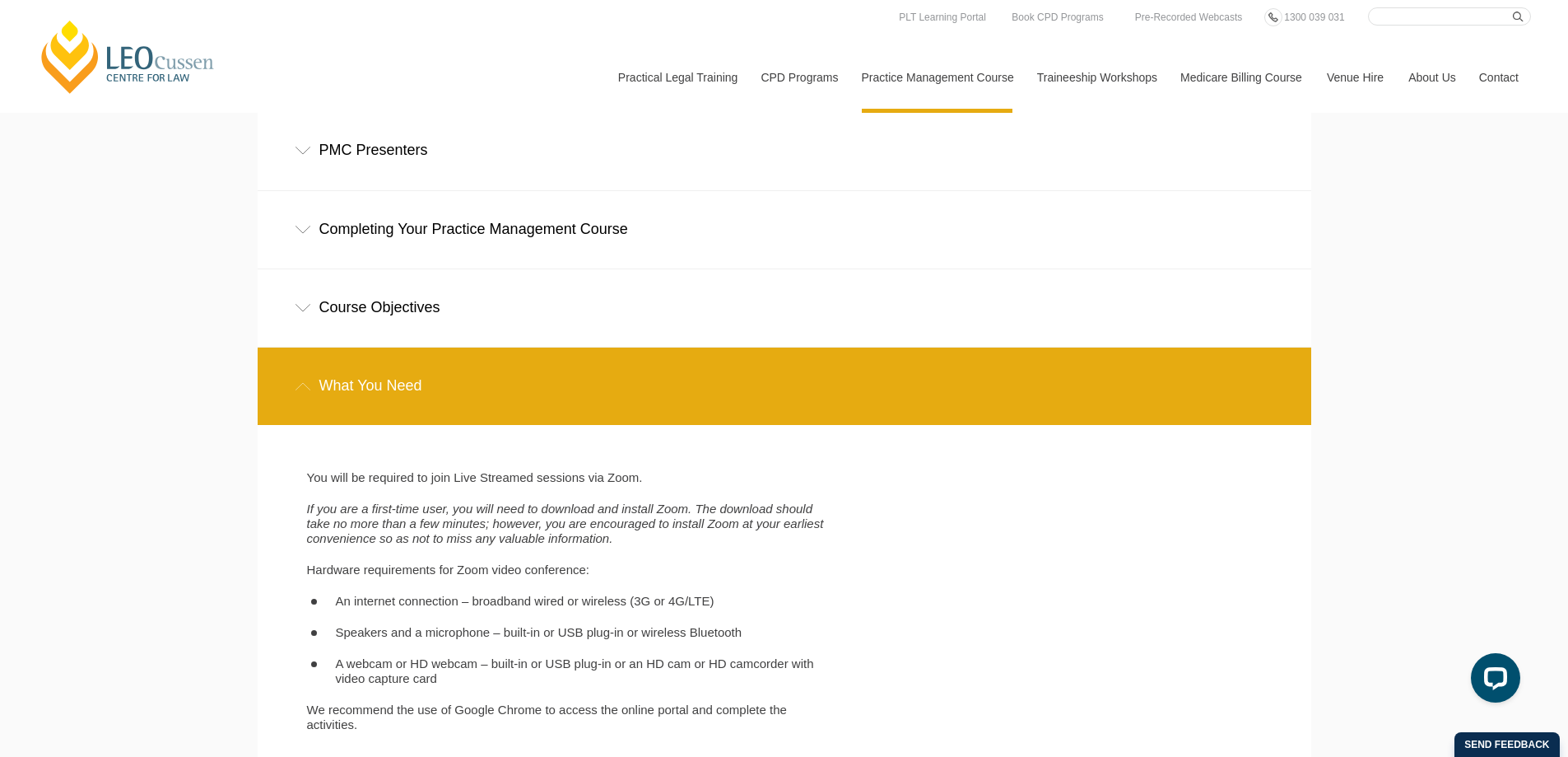
scroll to position [2464, 0]
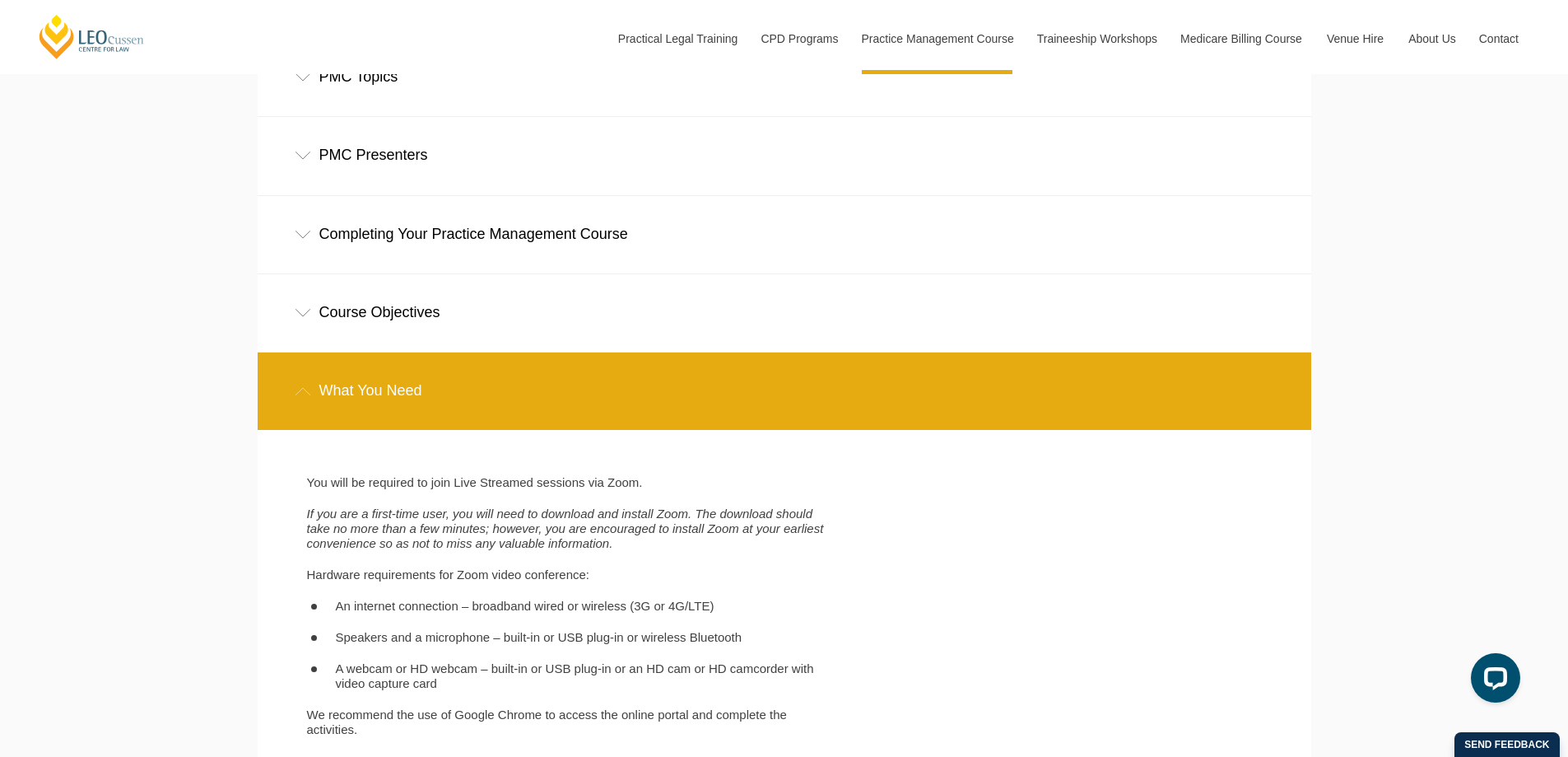
click at [415, 285] on div "Course Objectives" at bounding box center [784, 313] width 1054 height 77
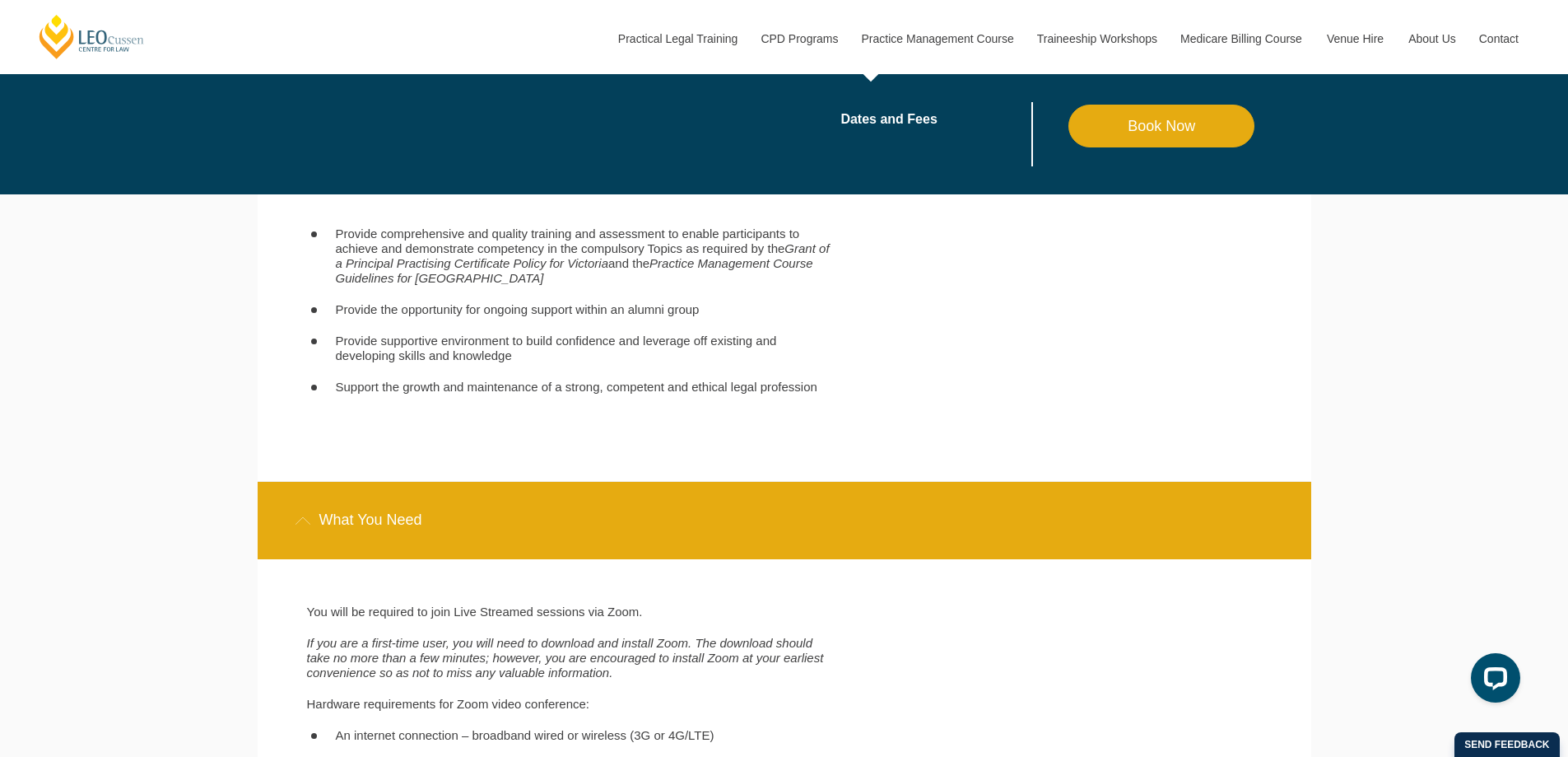
scroll to position [2632, 0]
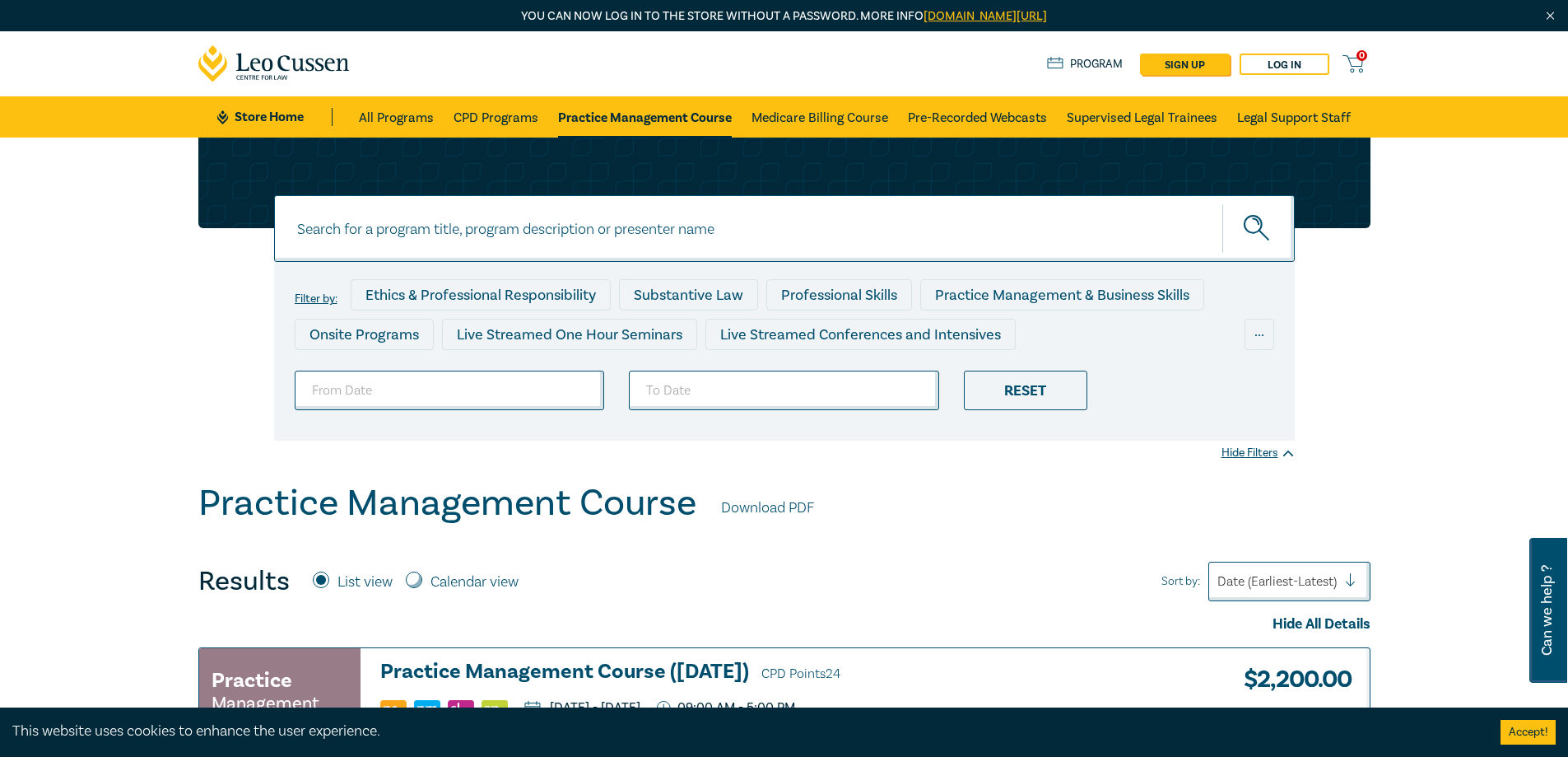
click at [1346, 68] on icon at bounding box center [1352, 64] width 21 height 21
